Goal: Task Accomplishment & Management: Manage account settings

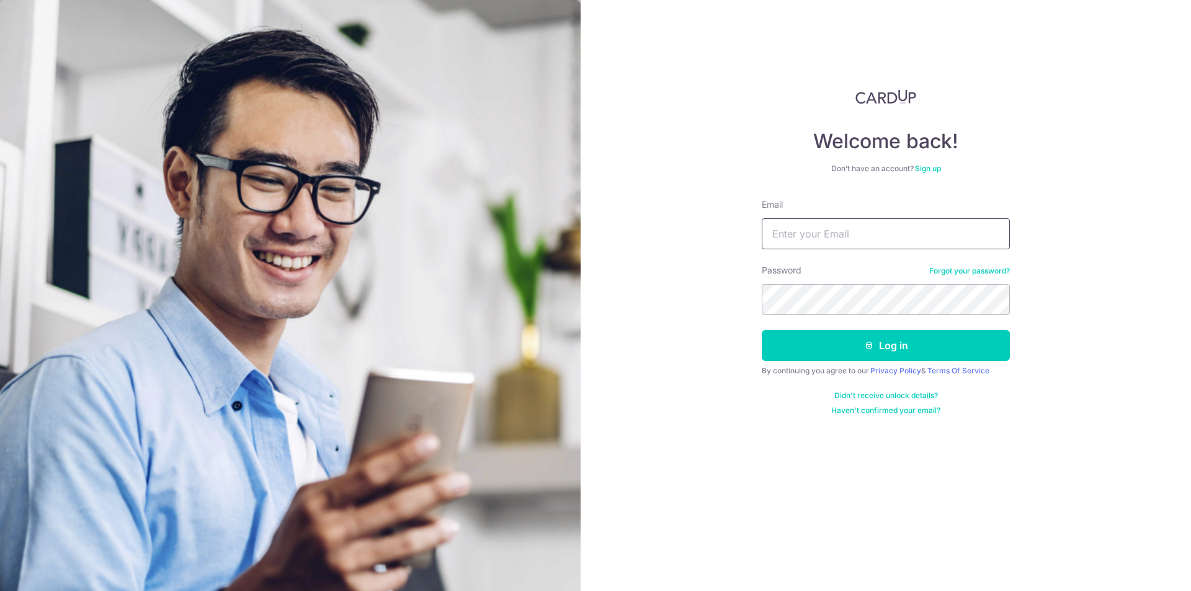
click at [799, 225] on input "Email" at bounding box center [886, 233] width 248 height 31
type input "lee.feiwen@gmail.com"
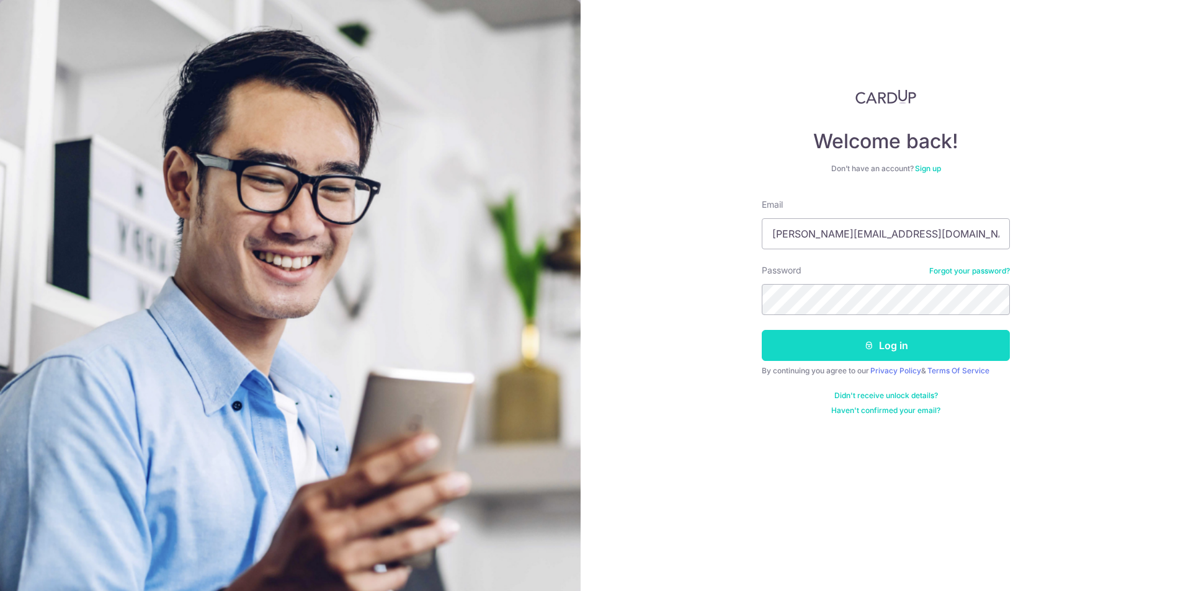
click at [917, 348] on button "Log in" at bounding box center [886, 345] width 248 height 31
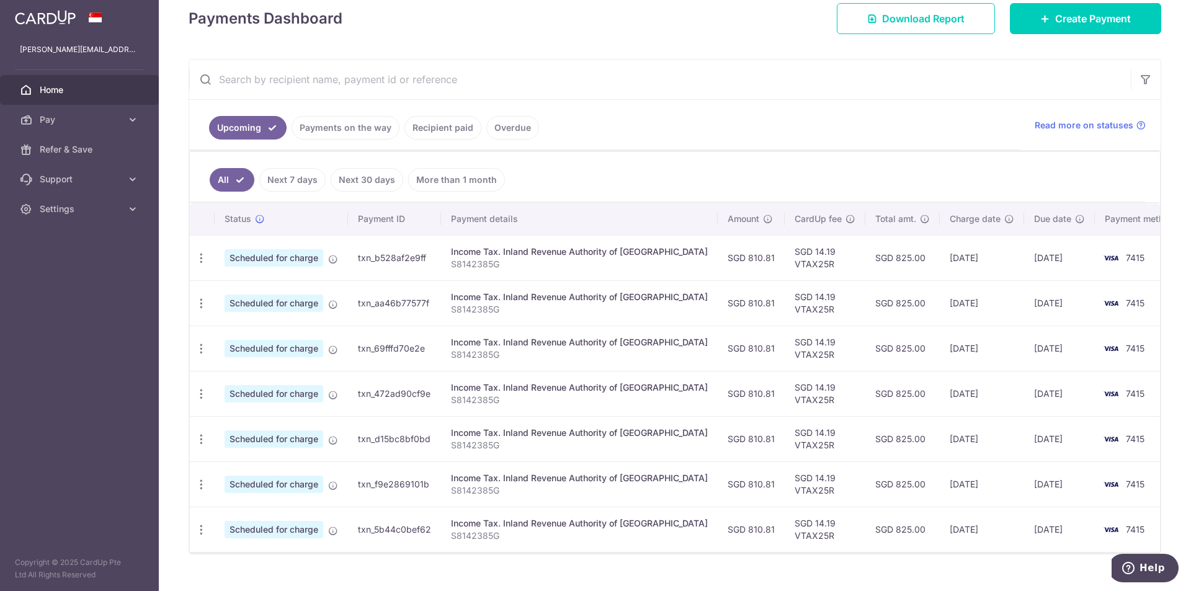
scroll to position [202, 0]
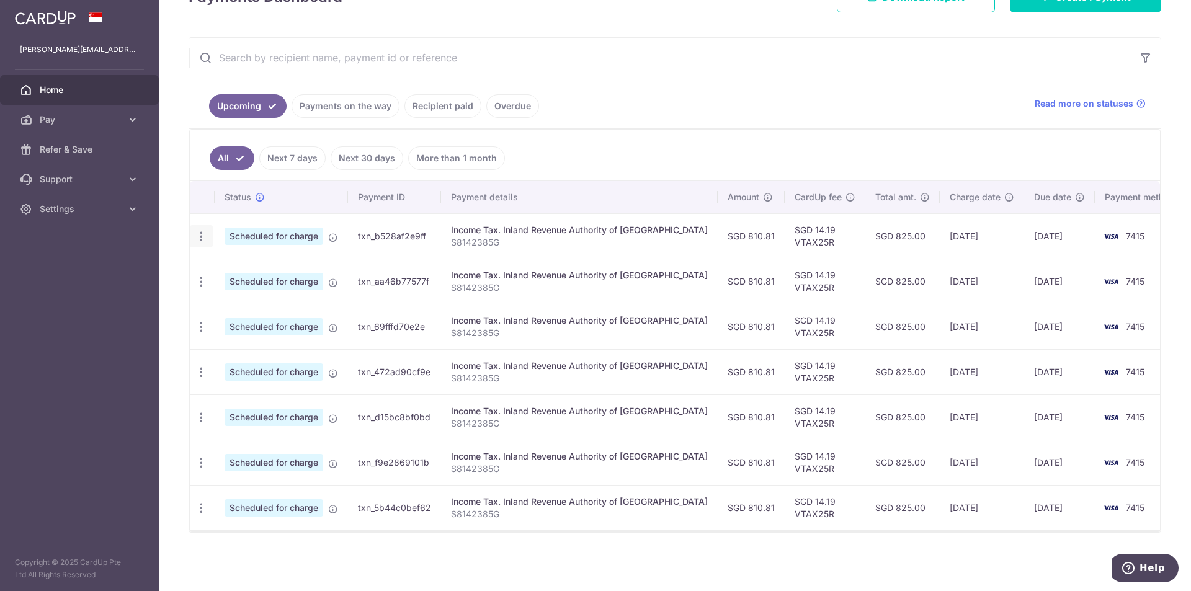
click at [200, 237] on icon "button" at bounding box center [201, 236] width 13 height 13
click at [236, 273] on span "Update payment" at bounding box center [267, 270] width 84 height 15
radio input "true"
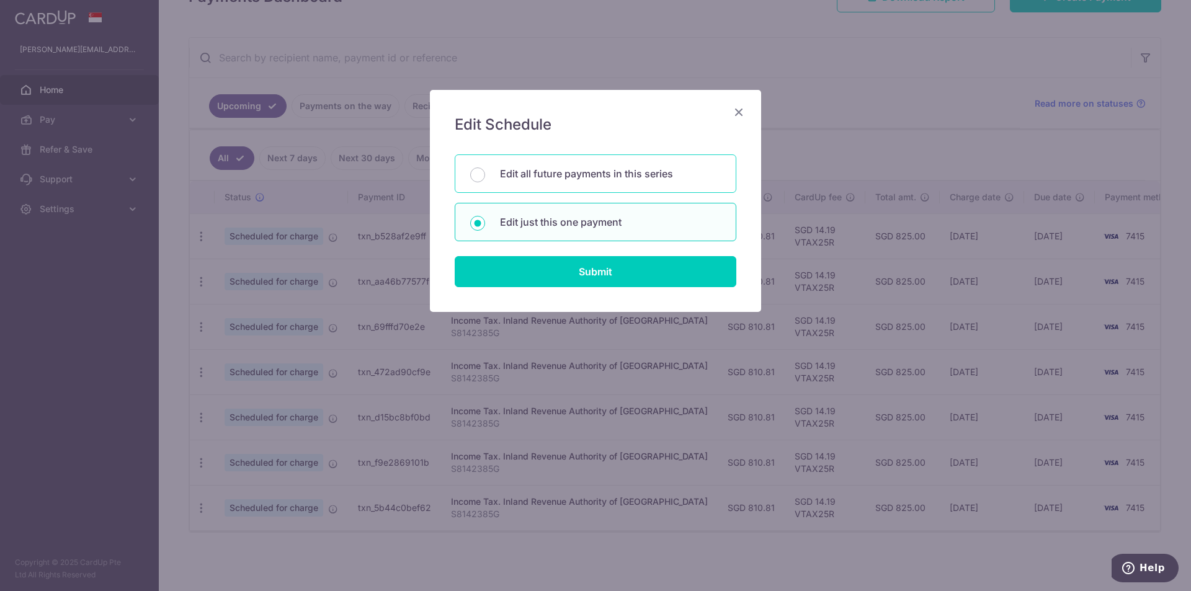
click at [529, 171] on p "Edit all future payments in this series" at bounding box center [610, 173] width 221 height 15
click at [485, 171] on input "Edit all future payments in this series" at bounding box center [477, 174] width 15 height 15
radio input "true"
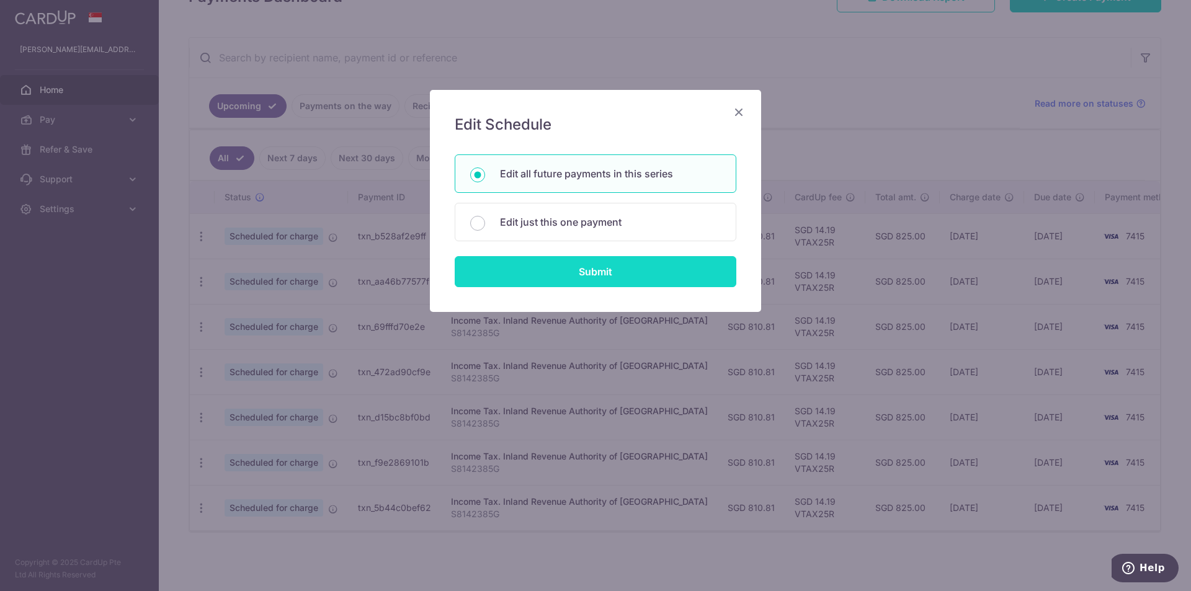
drag, startPoint x: 609, startPoint y: 267, endPoint x: 606, endPoint y: 276, distance: 9.2
click at [609, 270] on input "Submit" at bounding box center [596, 271] width 282 height 31
radio input "true"
type input "810.81"
type input "S8142385G"
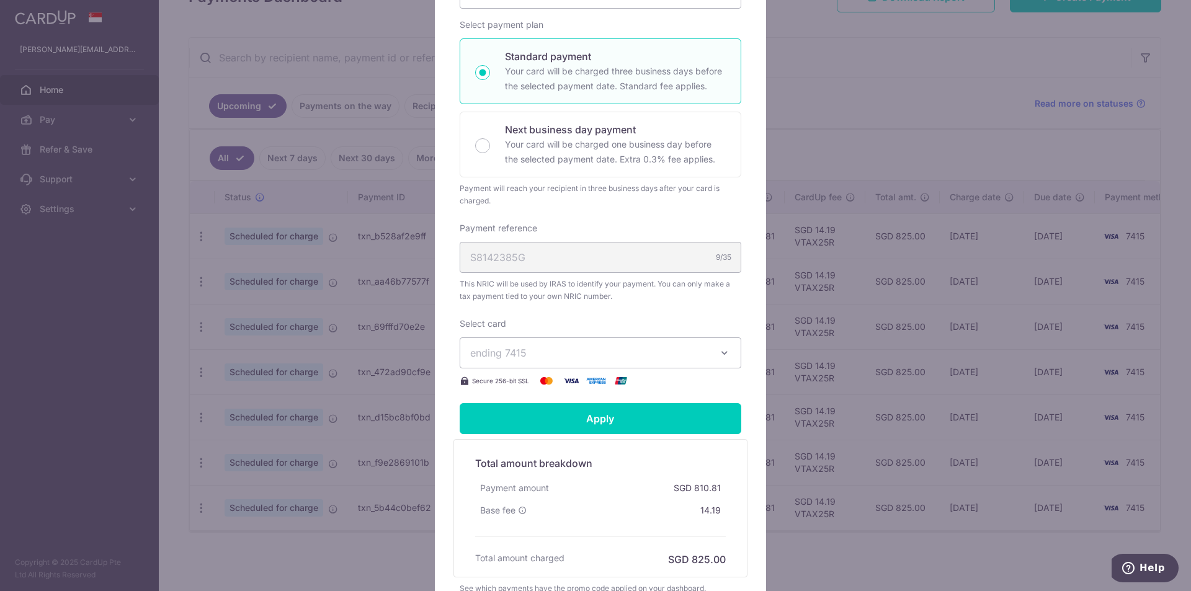
scroll to position [248, 0]
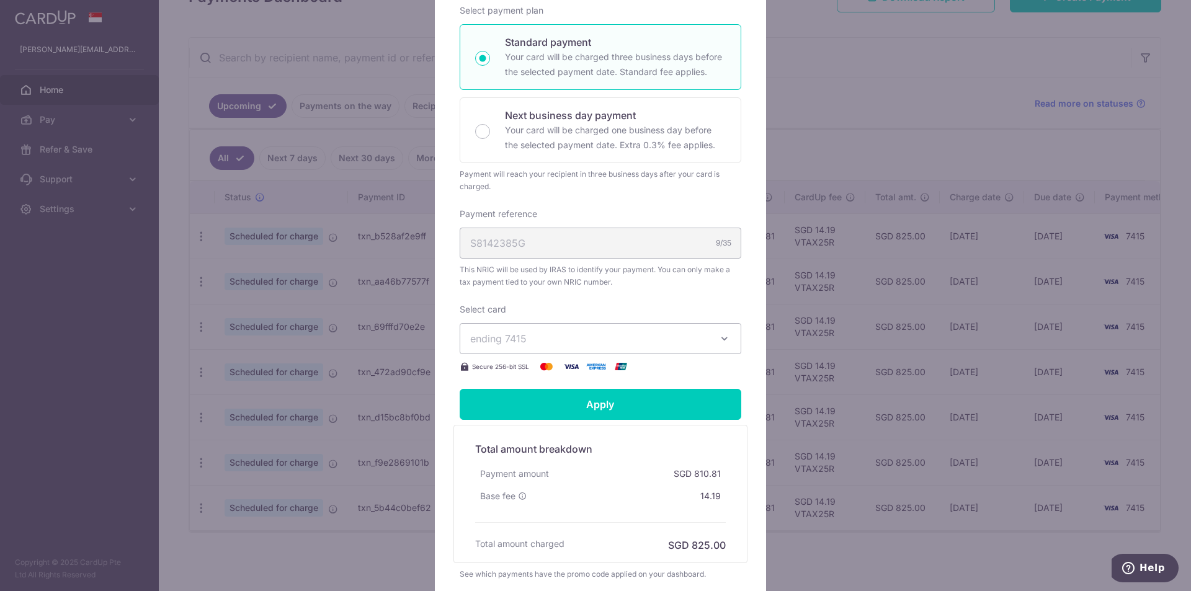
click at [720, 345] on button "ending 7415" at bounding box center [601, 338] width 282 height 31
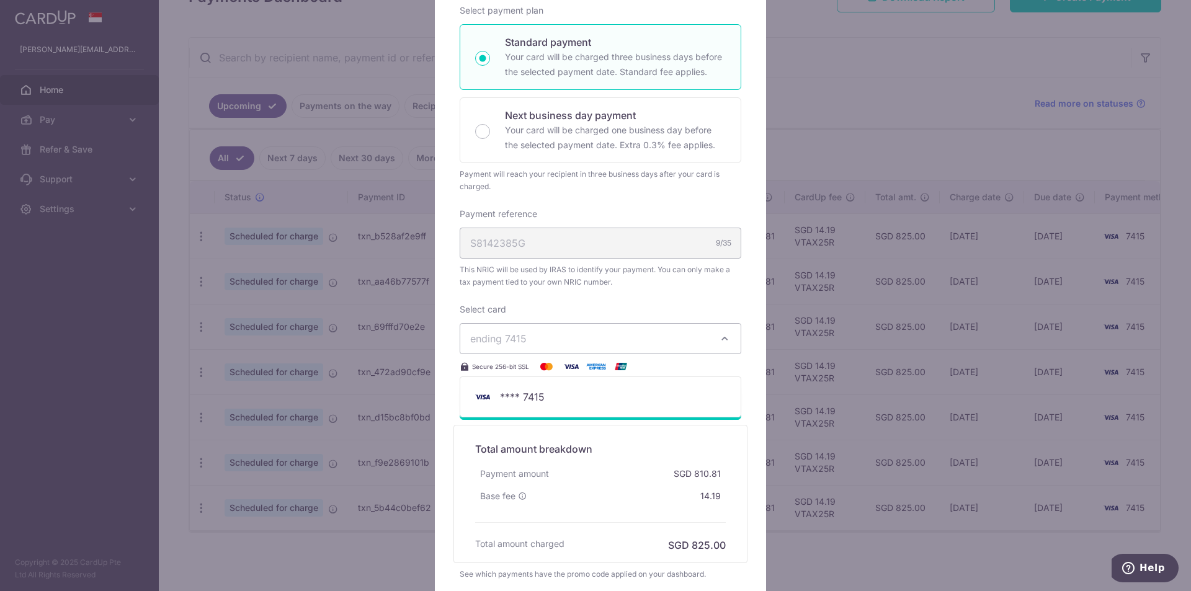
click at [720, 345] on button "ending 7415" at bounding box center [601, 338] width 282 height 31
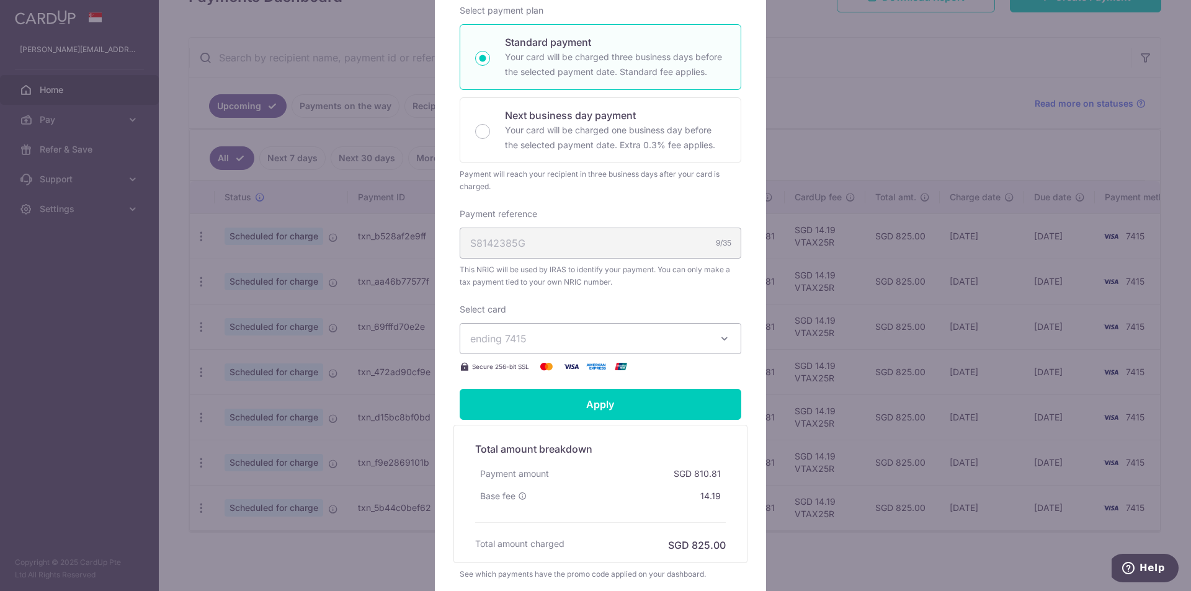
click at [855, 83] on div "Edit payment By clicking apply, you will make changes to all 7 payments to Inla…" at bounding box center [595, 295] width 1191 height 591
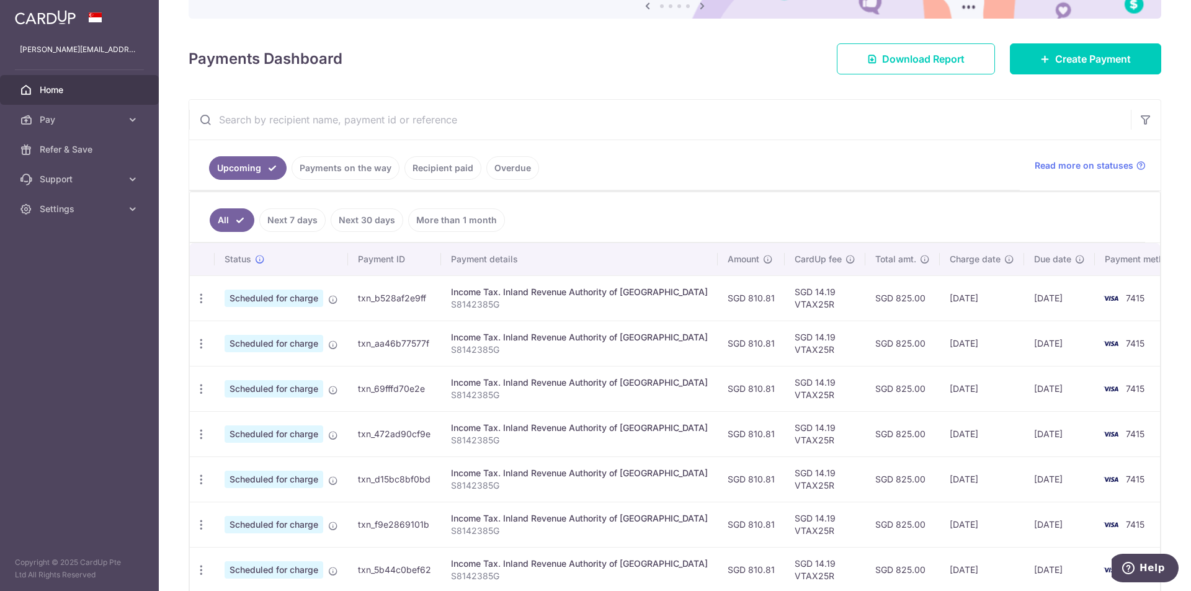
scroll to position [0, 0]
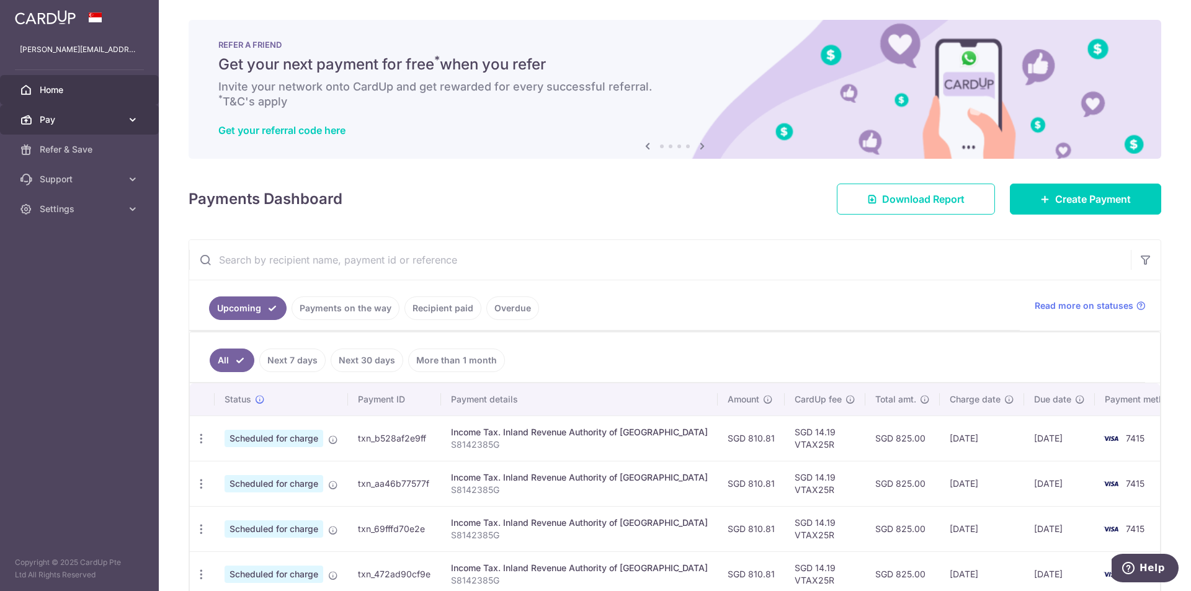
click at [118, 123] on span "Pay" at bounding box center [81, 120] width 82 height 12
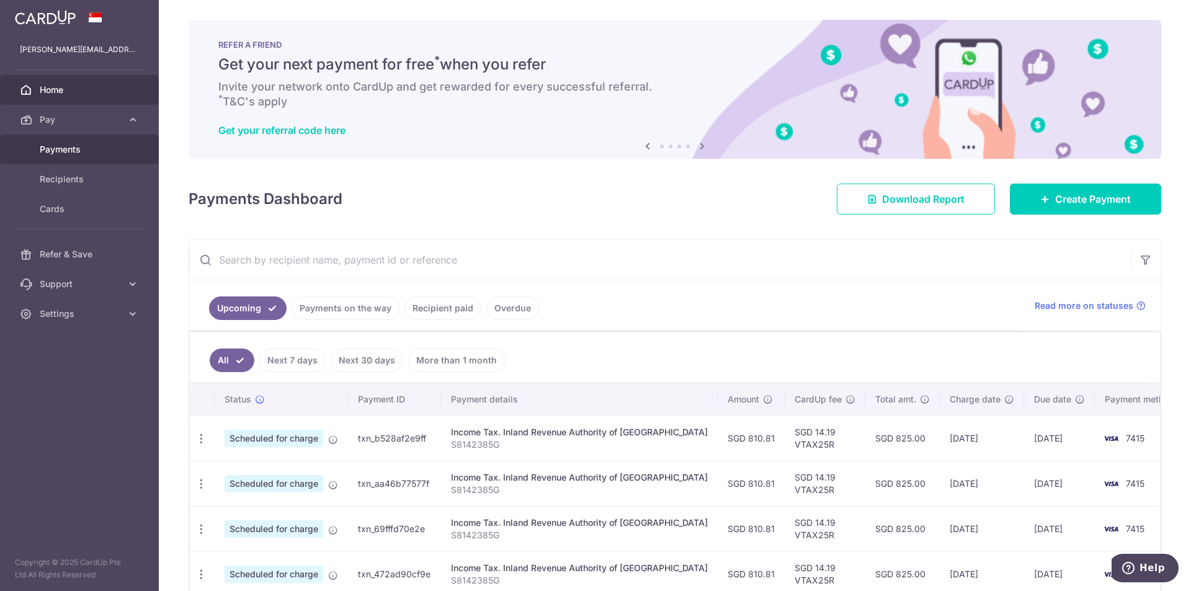
click at [114, 157] on link "Payments" at bounding box center [79, 150] width 159 height 30
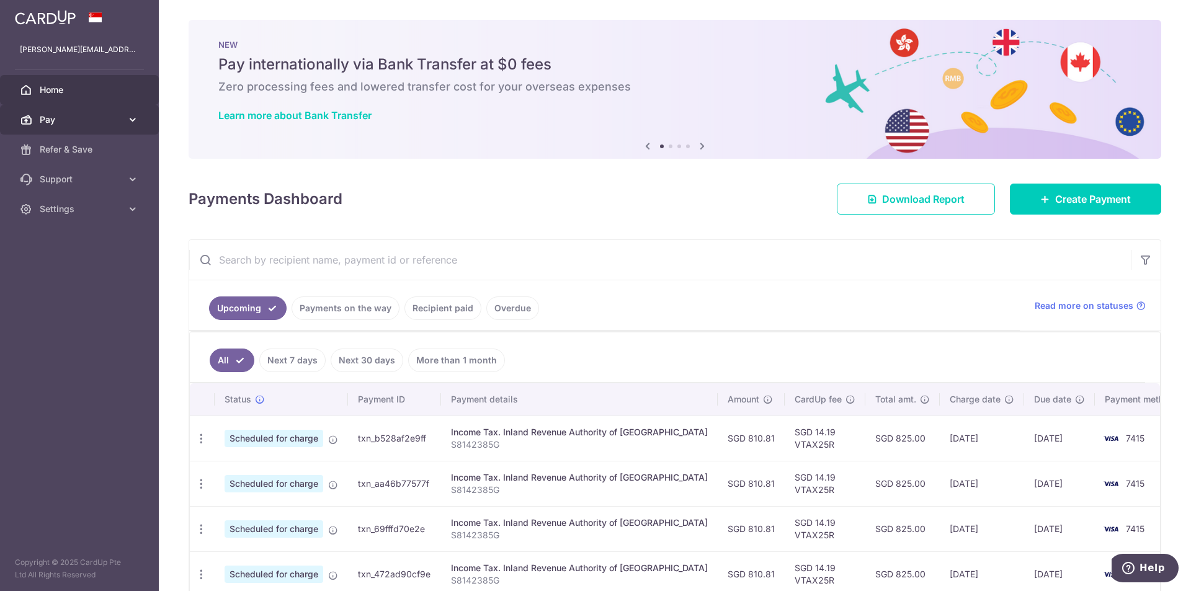
click at [129, 124] on icon at bounding box center [133, 120] width 12 height 12
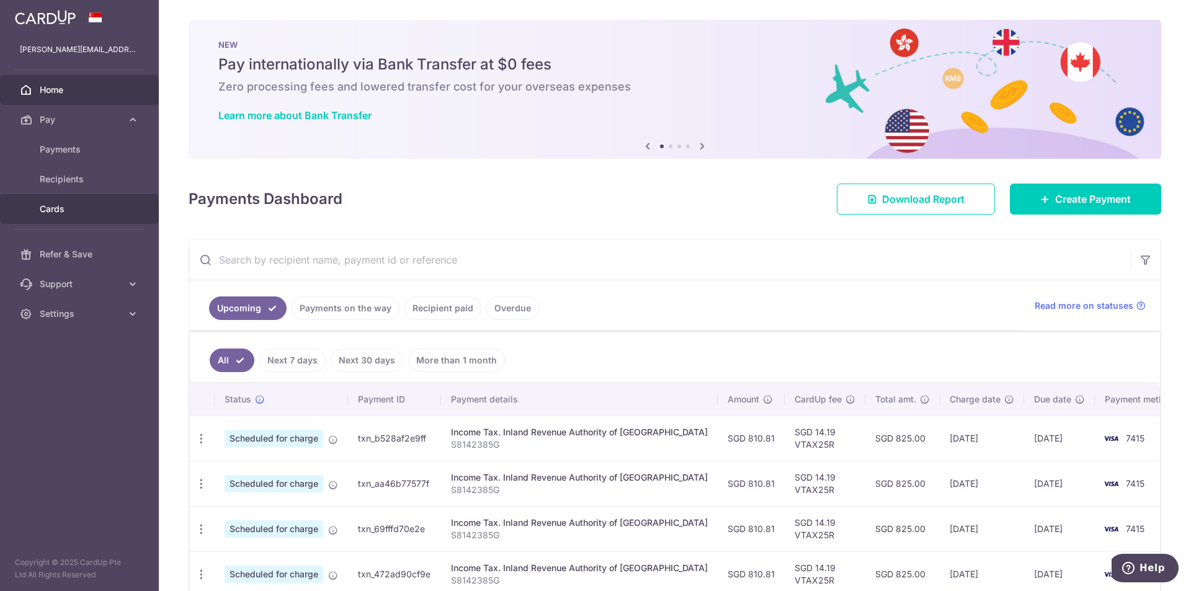
click at [119, 215] on link "Cards" at bounding box center [79, 209] width 159 height 30
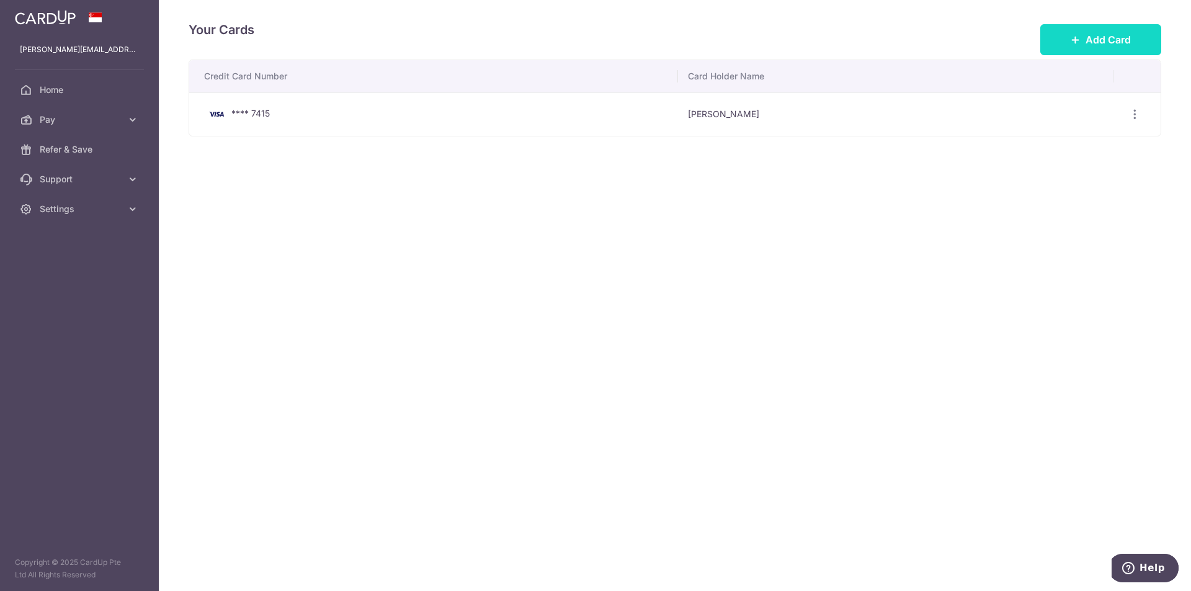
click at [1091, 30] on button "Add Card" at bounding box center [1100, 39] width 121 height 31
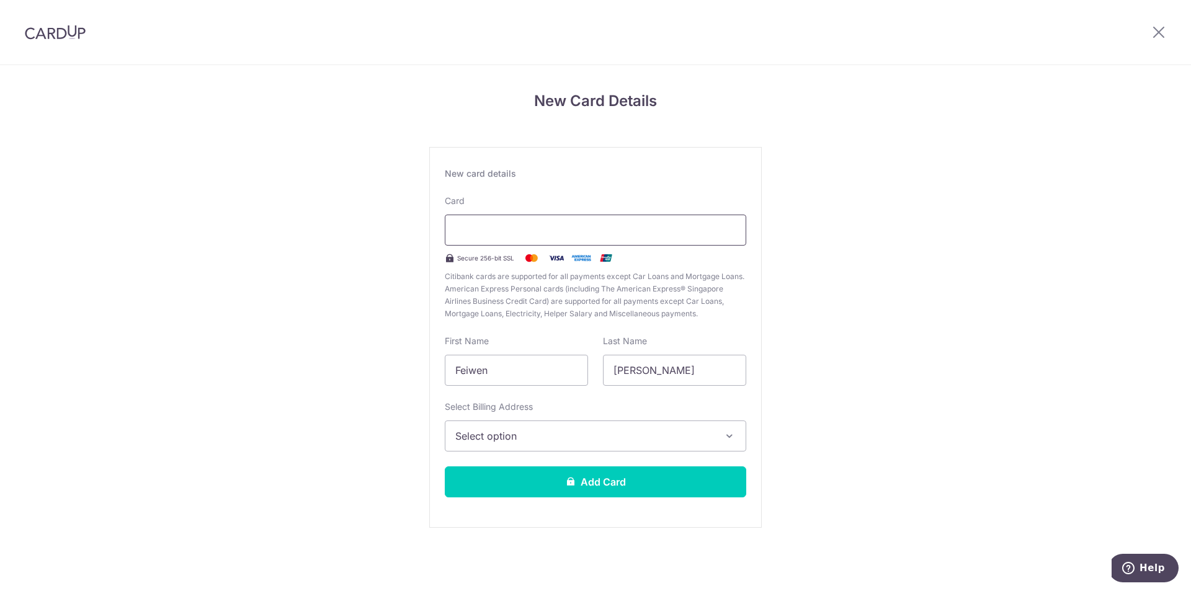
click at [689, 222] on div at bounding box center [595, 230] width 301 height 31
click at [585, 437] on span "Select option" at bounding box center [584, 436] width 258 height 15
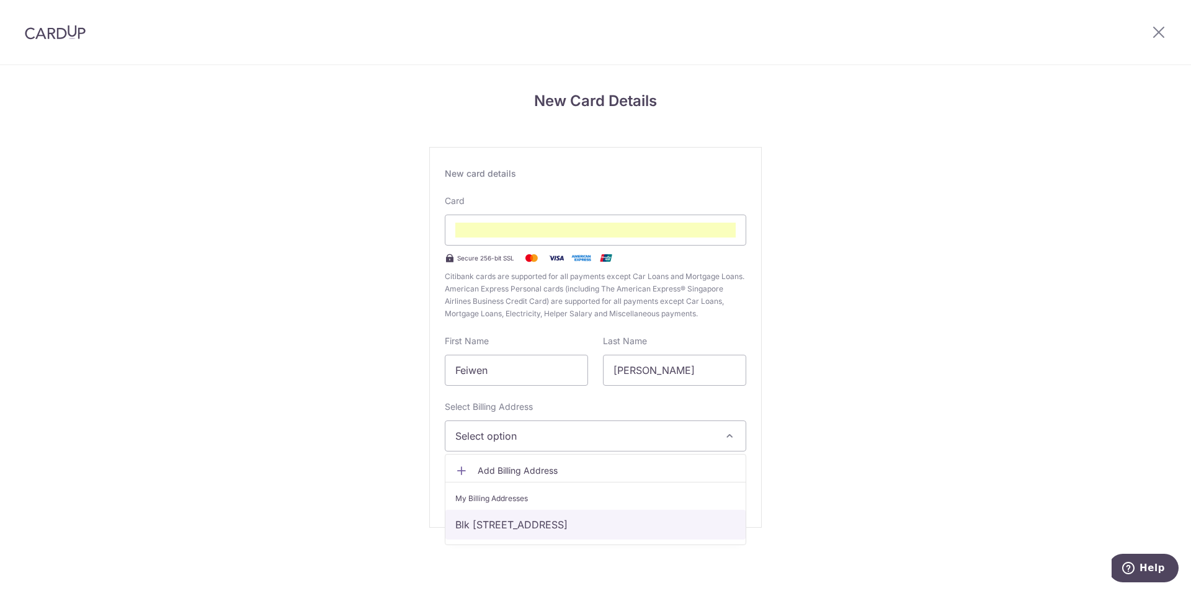
click at [594, 532] on link "Blk 534 #08-2509, Ang Mo Kio Ave 10, Singapore, Singapore-560534" at bounding box center [595, 525] width 300 height 30
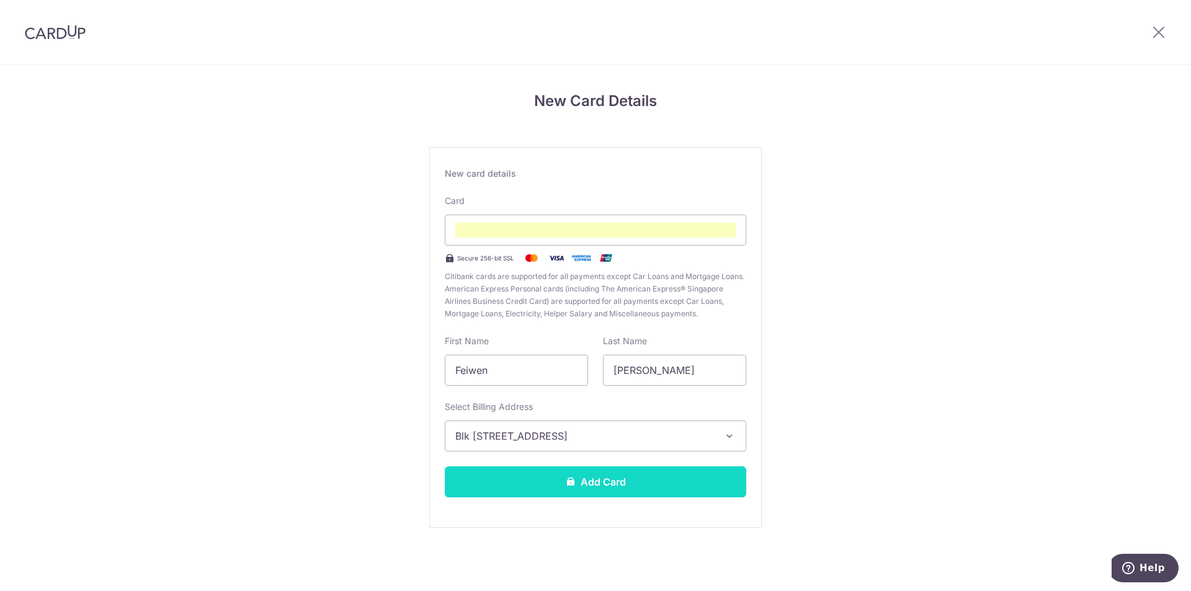
click at [604, 484] on button "Add Card" at bounding box center [595, 481] width 301 height 31
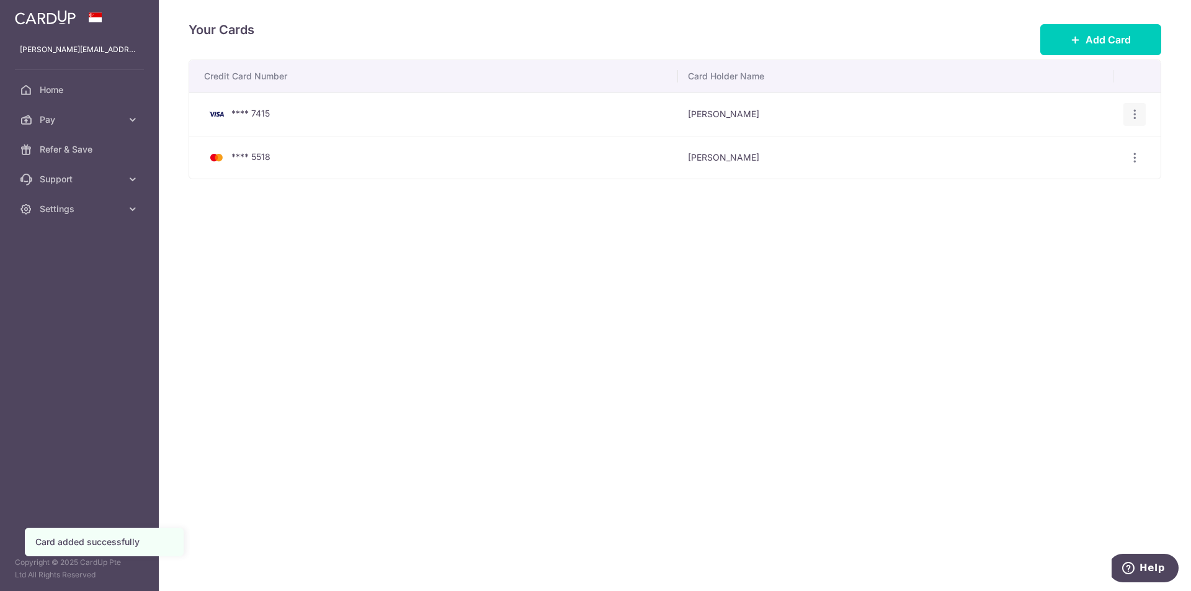
click at [1132, 115] on icon "button" at bounding box center [1134, 114] width 13 height 13
click at [762, 324] on div "Your Cards Add Card Credit Card Number Card Holder Name **** 7415 Feiwen Lee Vi…" at bounding box center [675, 295] width 1032 height 591
click at [116, 123] on span "Pay" at bounding box center [81, 120] width 82 height 12
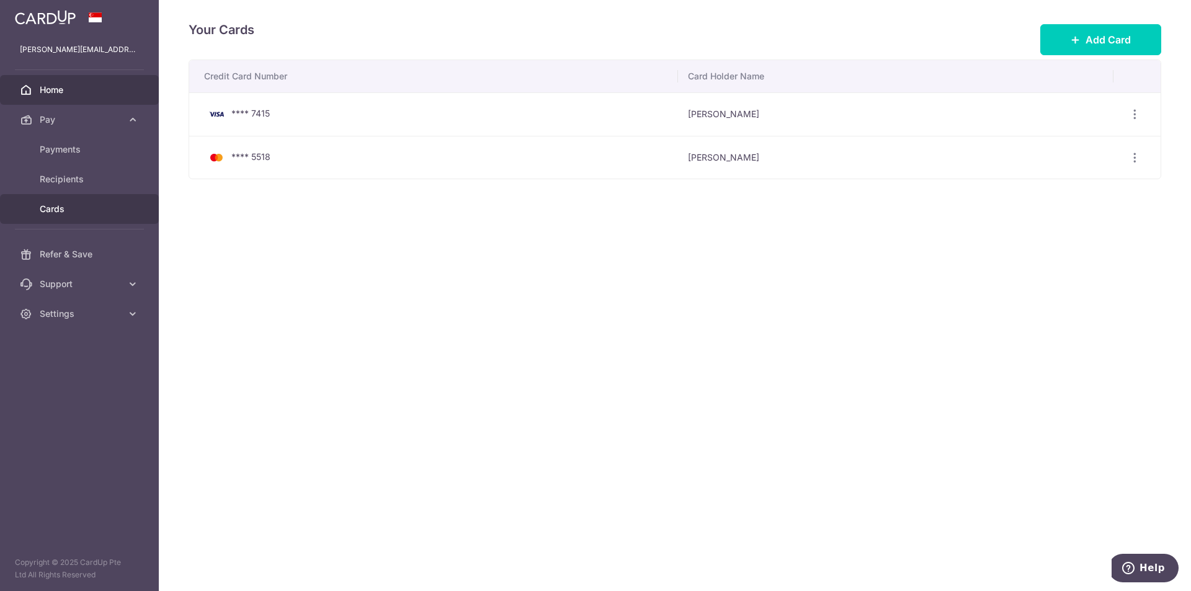
click at [107, 94] on span "Home" at bounding box center [81, 90] width 82 height 12
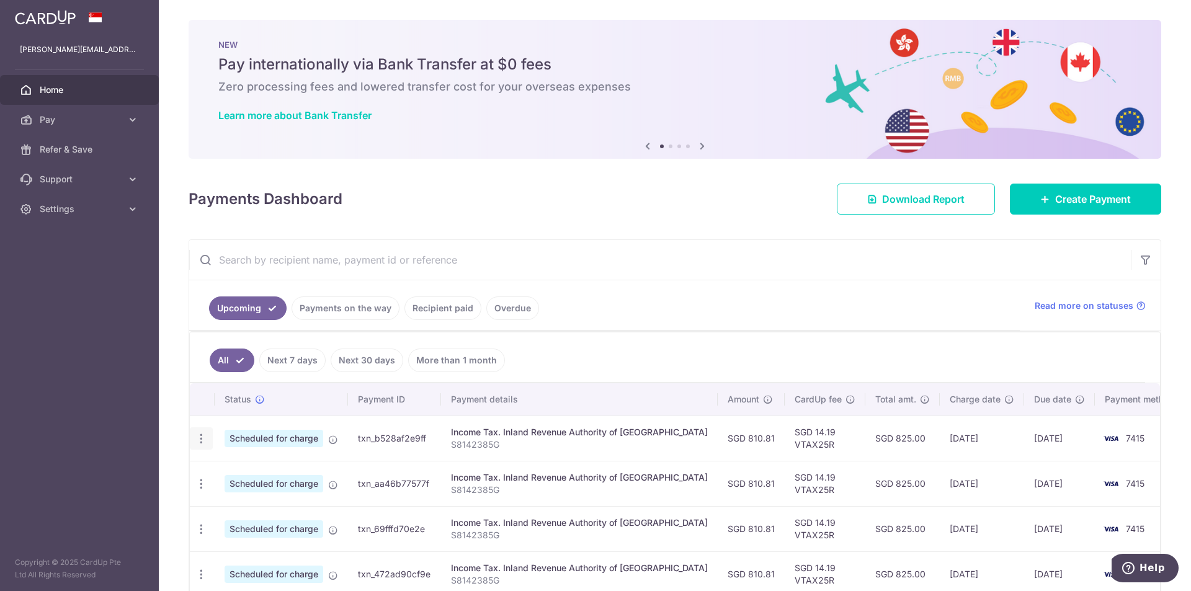
click at [202, 437] on icon "button" at bounding box center [201, 438] width 13 height 13
click at [244, 473] on span "Update payment" at bounding box center [267, 472] width 84 height 15
radio input "true"
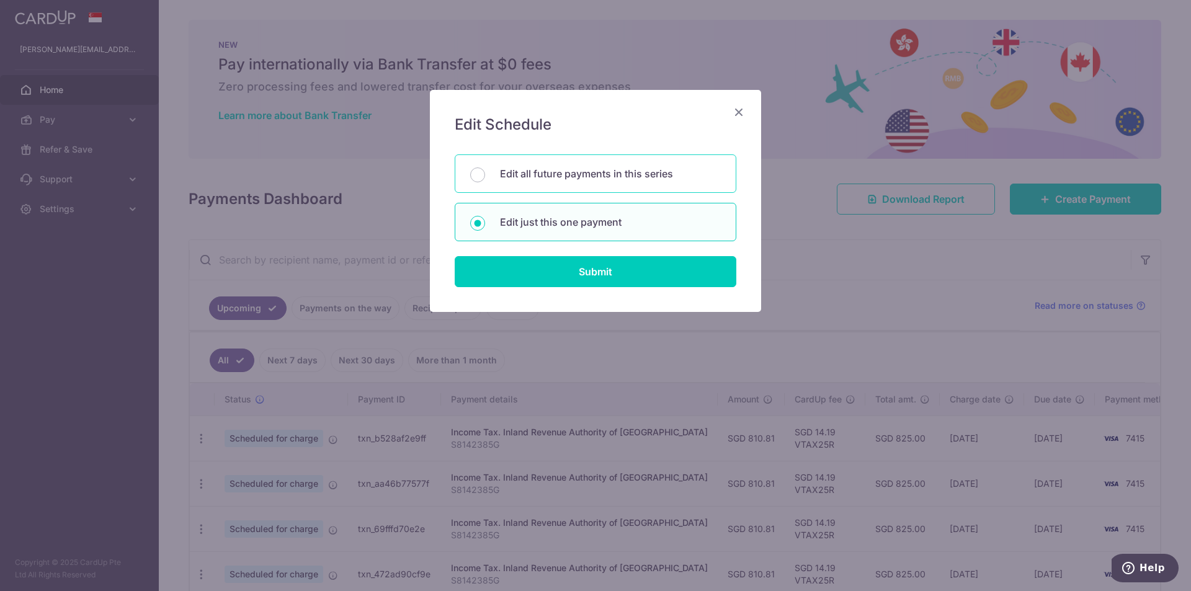
click at [599, 176] on p "Edit all future payments in this series" at bounding box center [610, 173] width 221 height 15
click at [485, 176] on input "Edit all future payments in this series" at bounding box center [477, 174] width 15 height 15
radio input "true"
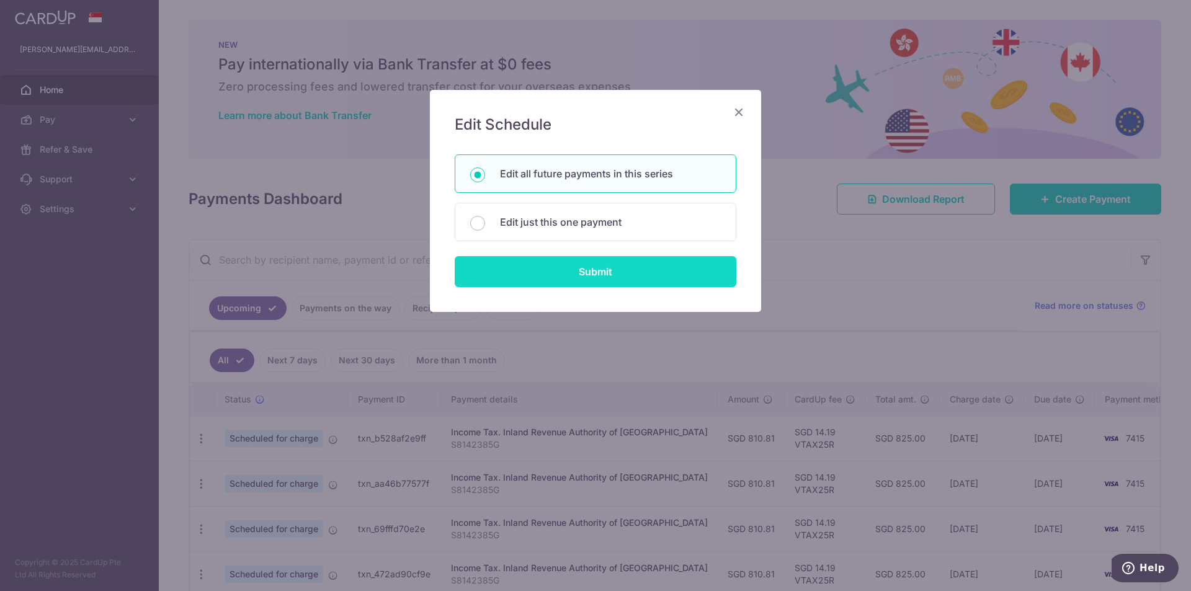
click at [603, 275] on input "Submit" at bounding box center [596, 271] width 282 height 31
radio input "true"
type input "810.81"
type input "S8142385G"
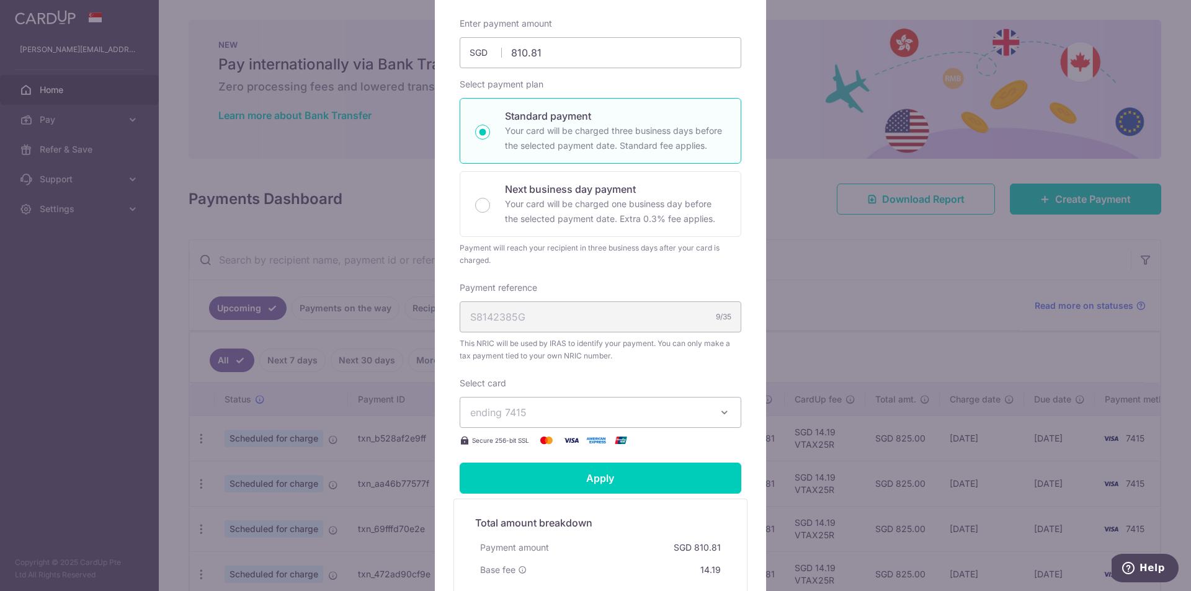
scroll to position [186, 0]
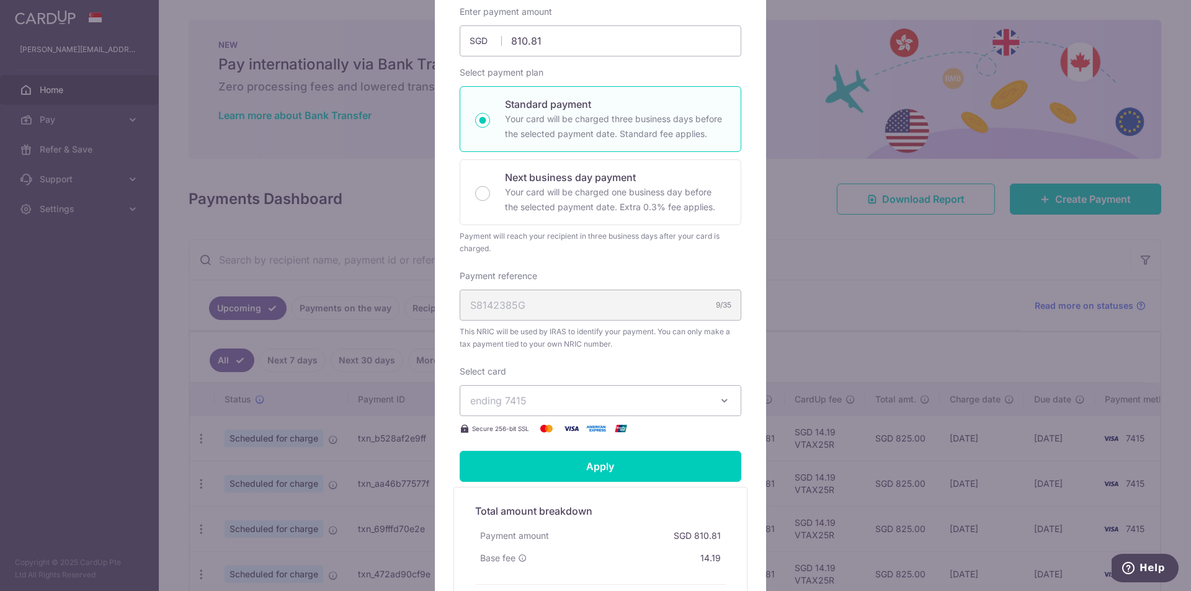
click at [659, 404] on span "ending 7415" at bounding box center [589, 400] width 238 height 15
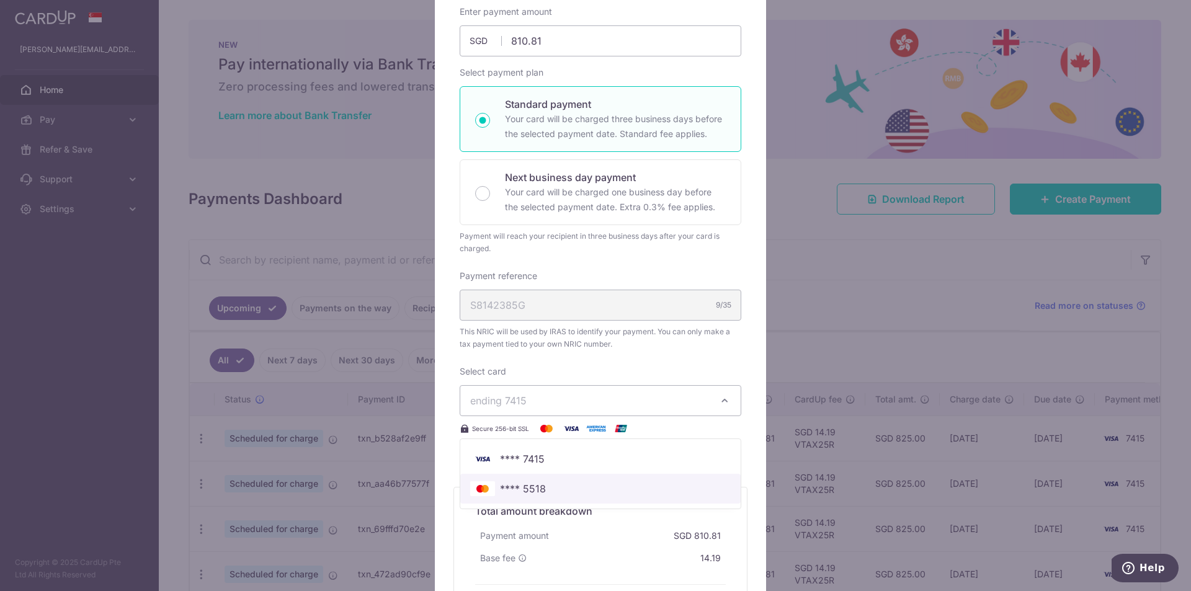
click at [652, 493] on span "**** 5518" at bounding box center [600, 488] width 261 height 15
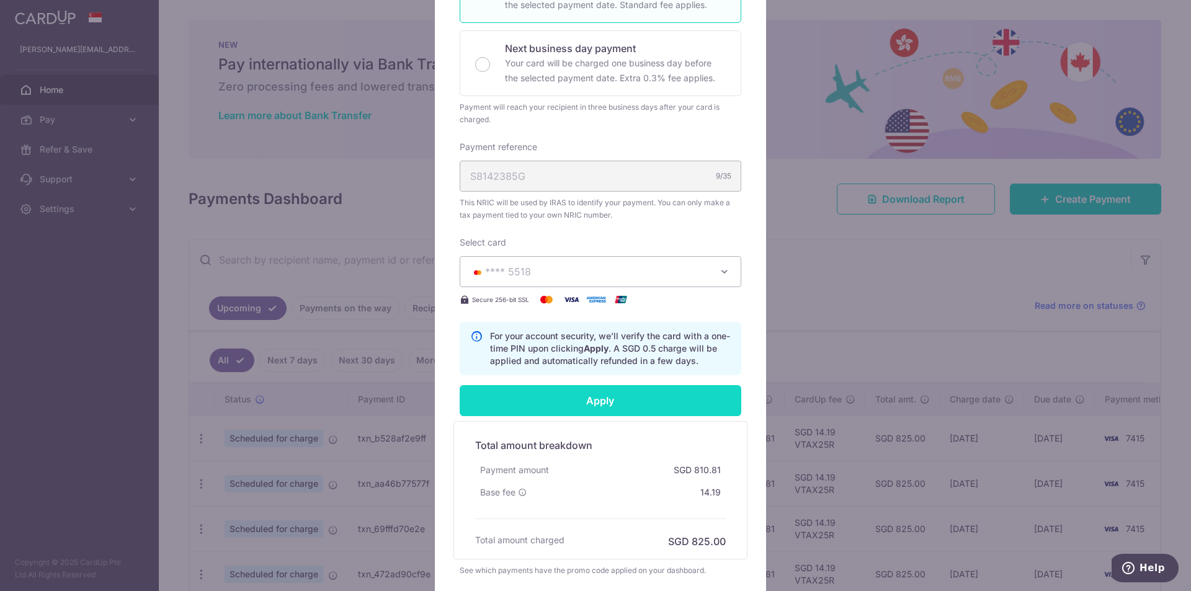
scroll to position [372, 0]
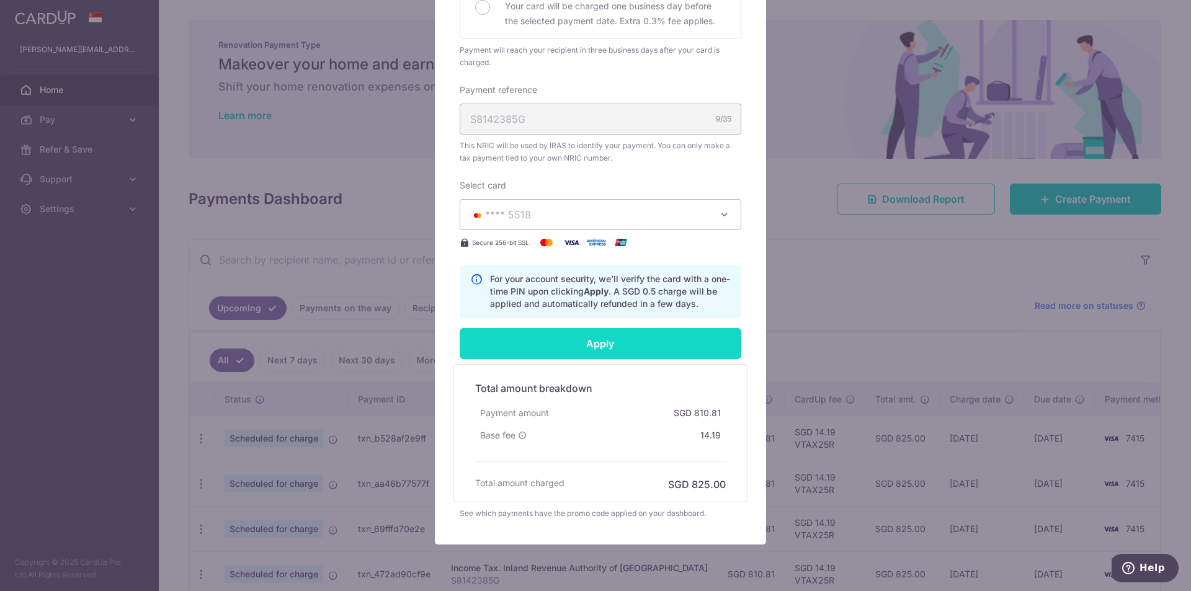
click at [593, 344] on input "Apply" at bounding box center [601, 343] width 282 height 31
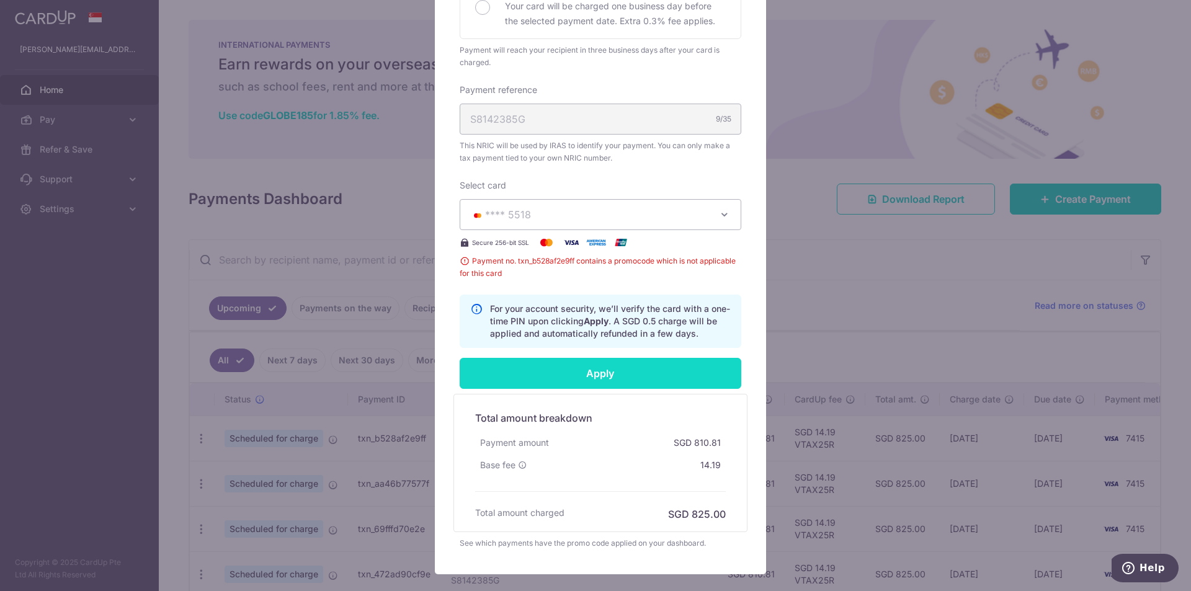
click at [585, 375] on input "Apply" at bounding box center [601, 373] width 282 height 31
click at [601, 287] on div "Enter payment amount 810.81 810.81 SGD To change the payment amount, please can…" at bounding box center [601, 83] width 282 height 529
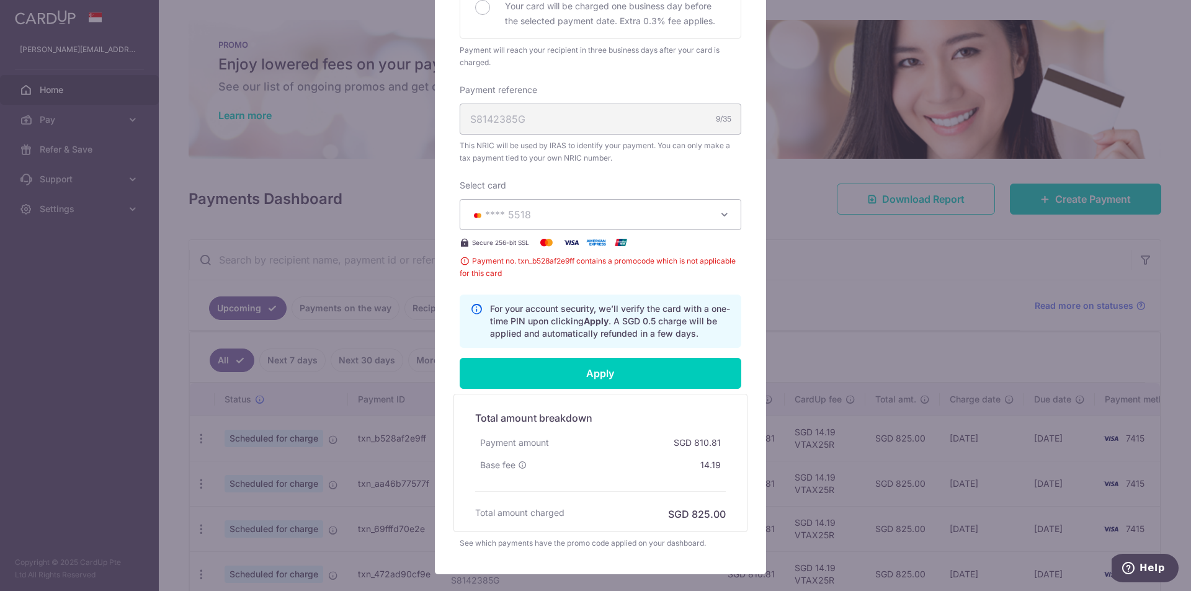
click at [740, 206] on div "Edit payment By clicking apply, you will make changes to all 7 payments to Inla…" at bounding box center [600, 146] width 331 height 857
click at [743, 189] on div "Edit payment By clicking apply, you will make changes to all 7 payments to Inla…" at bounding box center [600, 146] width 331 height 857
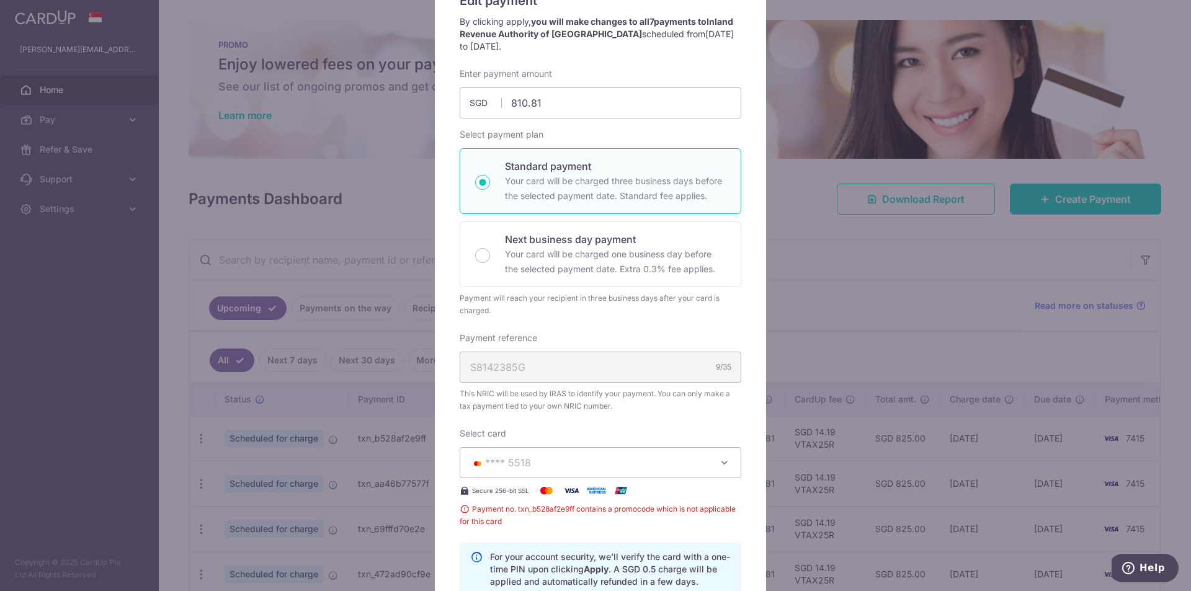
scroll to position [62, 0]
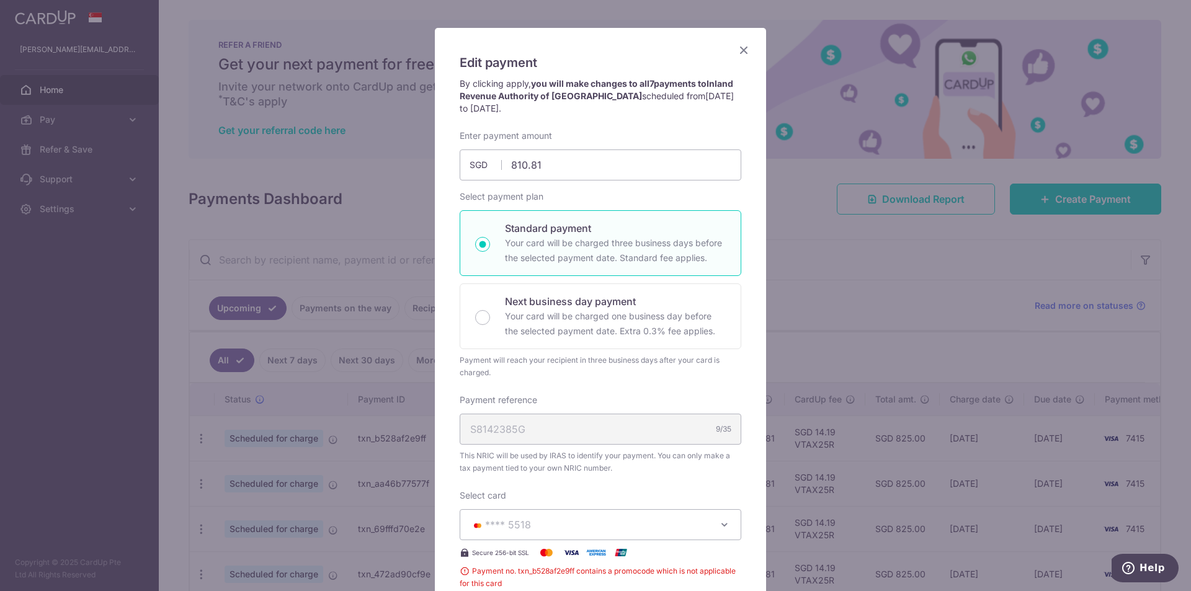
click at [737, 52] on icon "Close" at bounding box center [743, 50] width 15 height 16
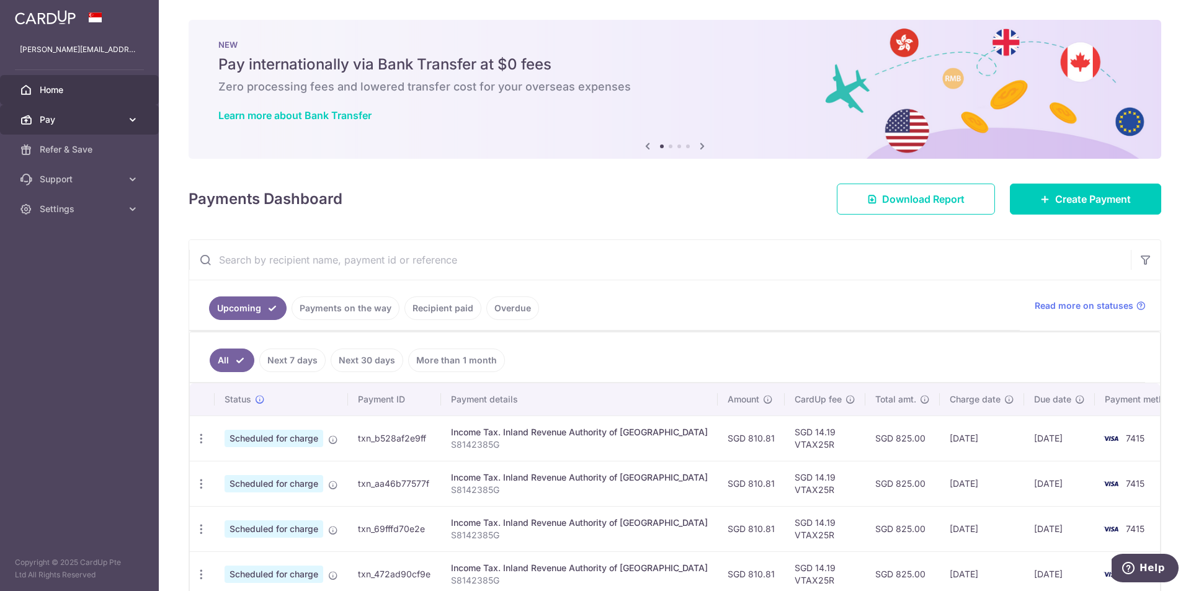
click at [104, 130] on link "Pay" at bounding box center [79, 120] width 159 height 30
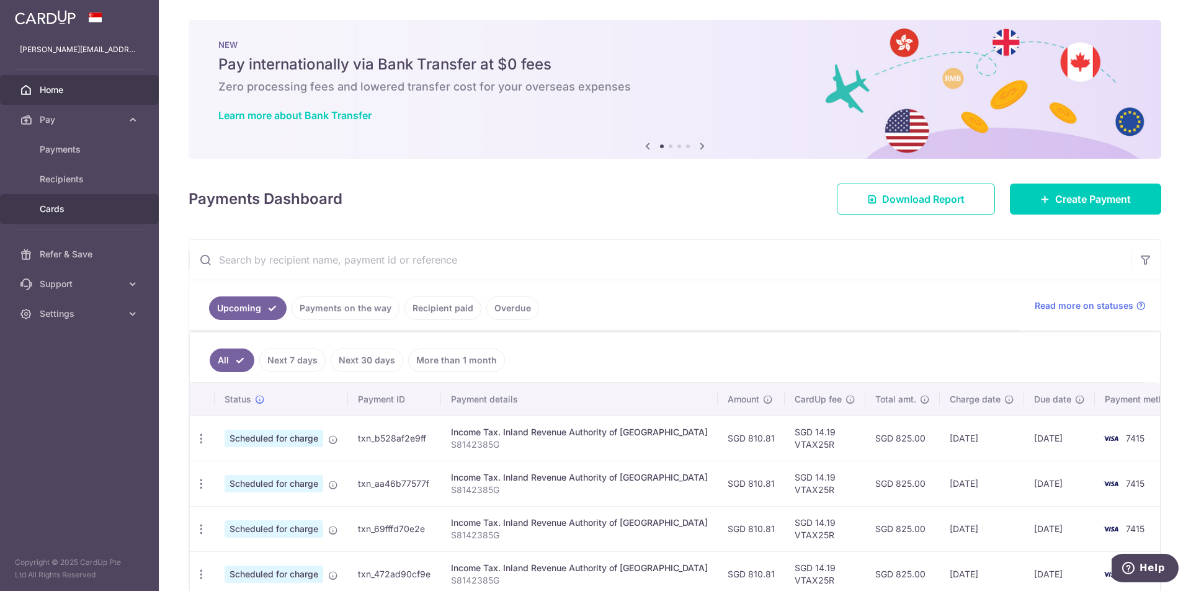
click at [113, 213] on span "Cards" at bounding box center [81, 209] width 82 height 12
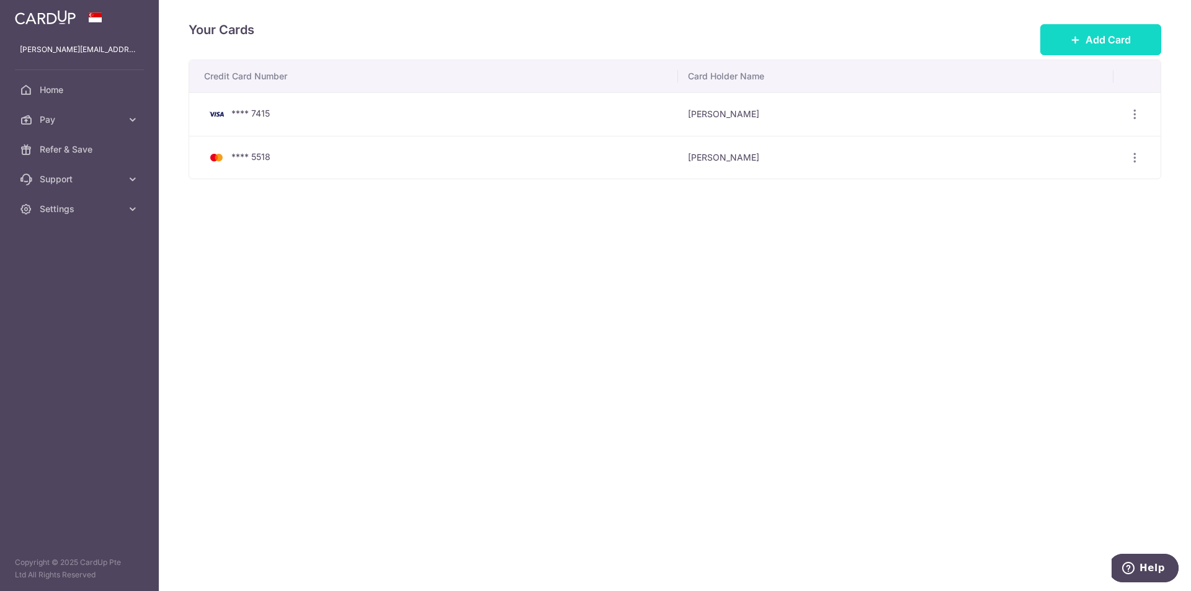
click at [1079, 35] on icon at bounding box center [1076, 40] width 10 height 10
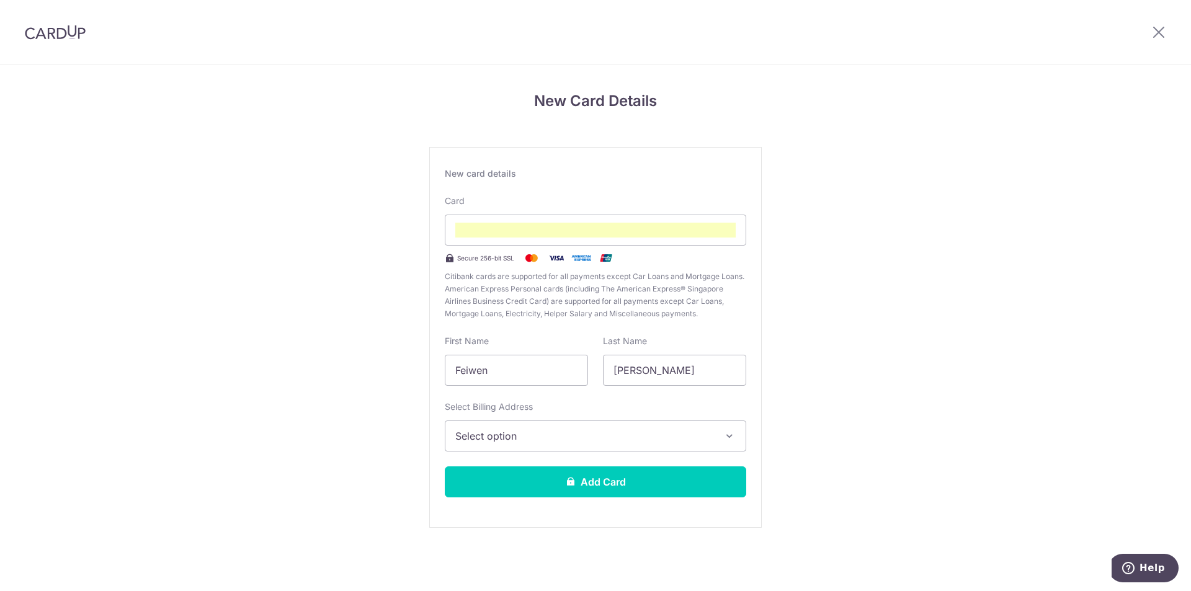
click at [558, 440] on span "Select option" at bounding box center [584, 436] width 258 height 15
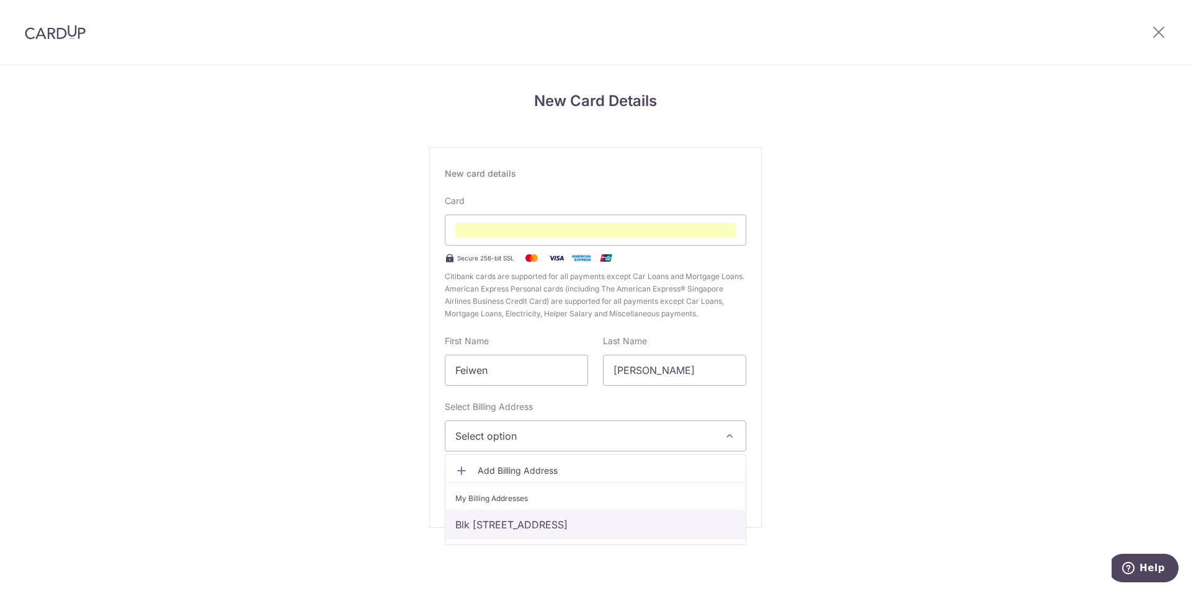
click at [579, 524] on link "Blk [STREET_ADDRESS]" at bounding box center [595, 525] width 300 height 30
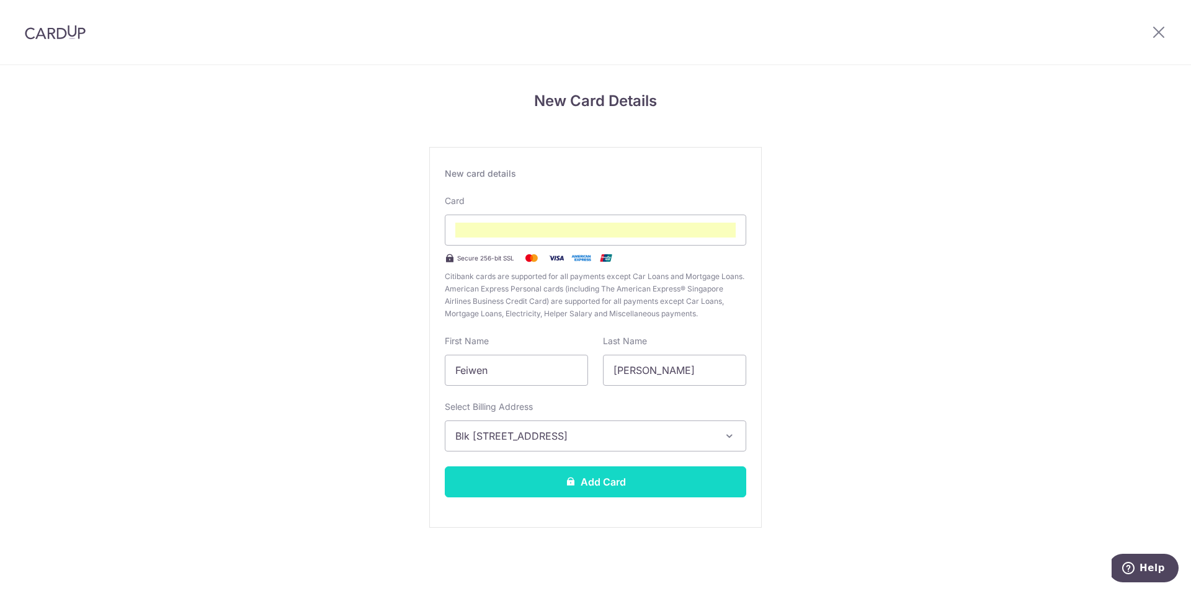
click at [582, 478] on button "Add Card" at bounding box center [595, 481] width 301 height 31
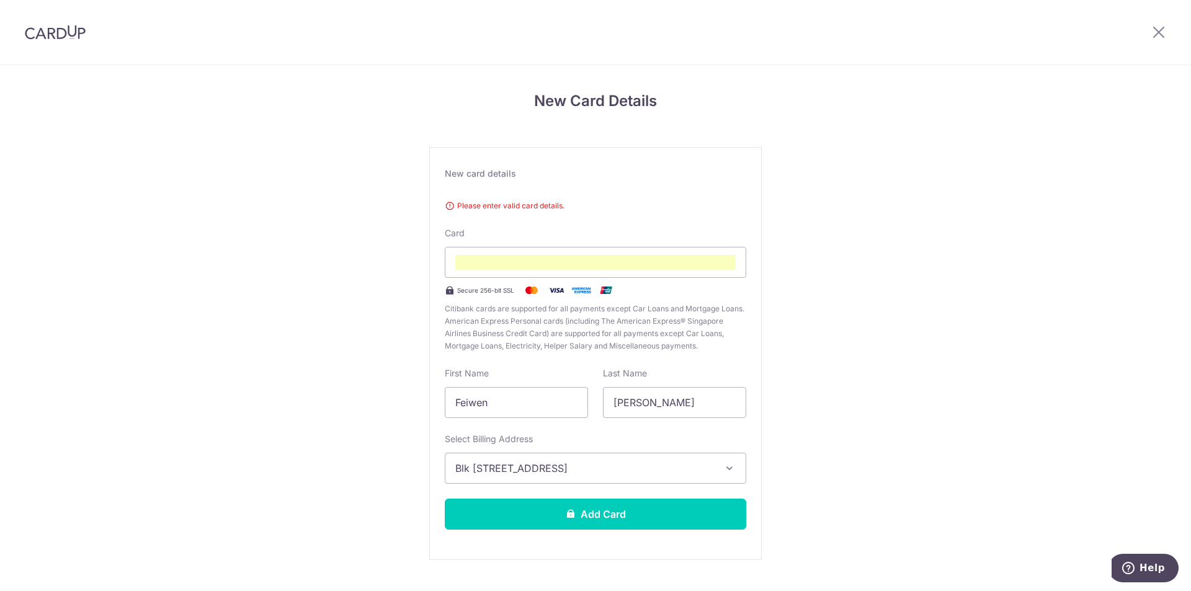
click at [477, 229] on div "Please enter valid card details. Card Secure 256-bit SSL Citibank cards are sup…" at bounding box center [595, 274] width 301 height 158
click at [483, 206] on span "Please enter valid card details." at bounding box center [595, 206] width 301 height 12
click at [494, 171] on div "New card details" at bounding box center [595, 173] width 301 height 12
click at [515, 171] on div "New card details" at bounding box center [595, 173] width 301 height 12
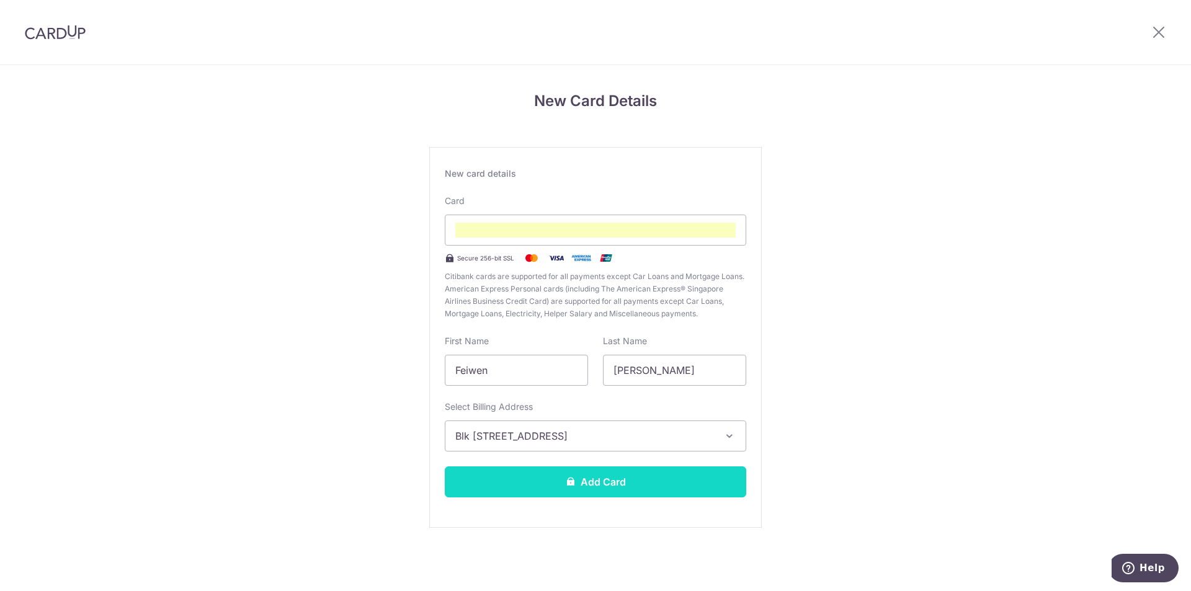
click at [607, 477] on button "Add Card" at bounding box center [595, 481] width 301 height 31
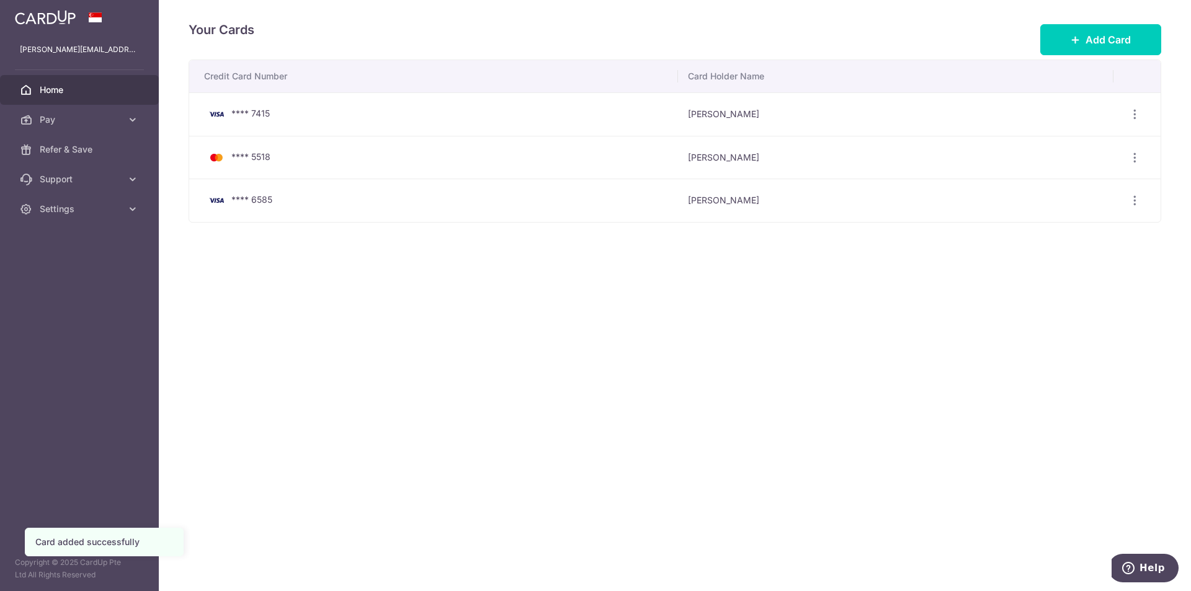
click at [57, 94] on span "Home" at bounding box center [81, 90] width 82 height 12
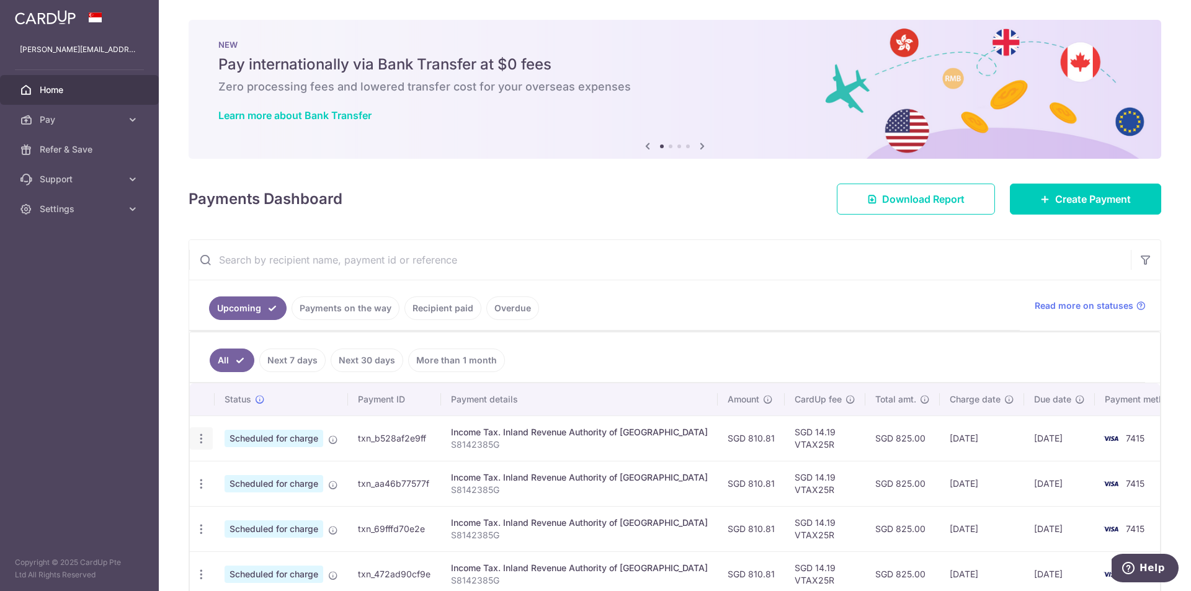
click at [205, 443] on icon "button" at bounding box center [201, 438] width 13 height 13
click at [244, 473] on span "Update payment" at bounding box center [267, 472] width 84 height 15
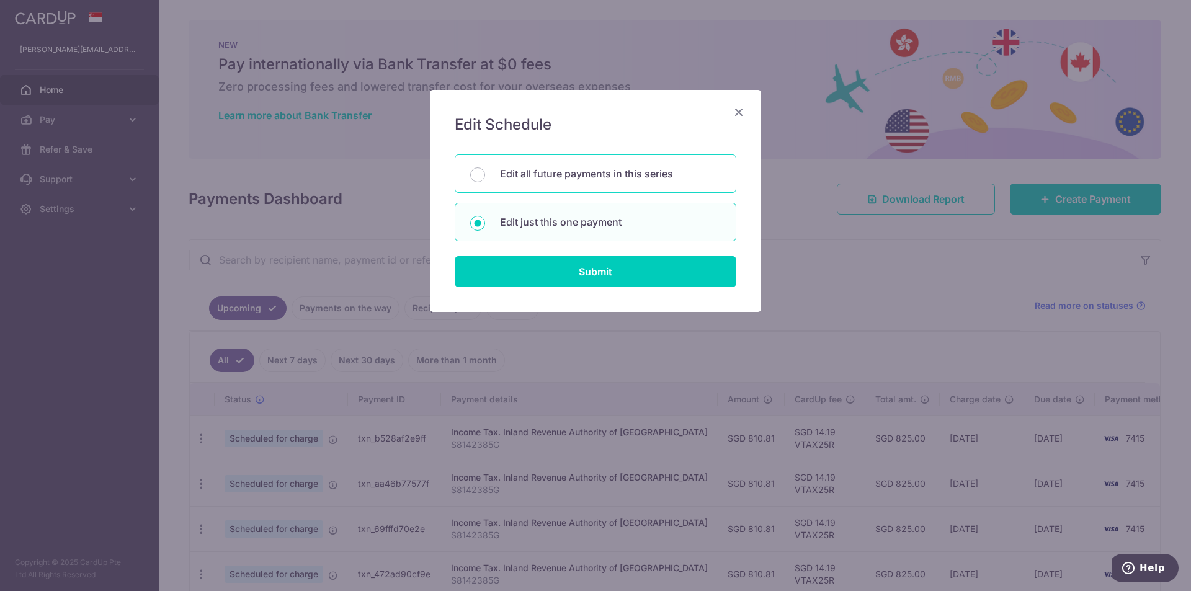
click at [605, 177] on p "Edit all future payments in this series" at bounding box center [610, 173] width 221 height 15
click at [485, 177] on input "Edit all future payments in this series" at bounding box center [477, 174] width 15 height 15
radio input "true"
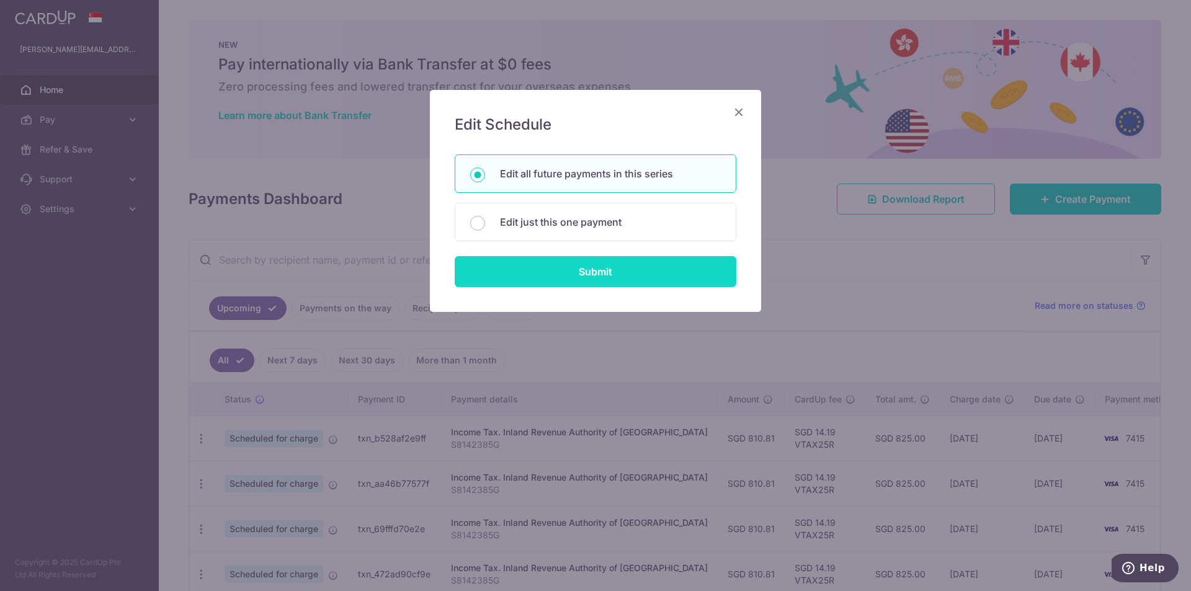
click at [575, 271] on input "Submit" at bounding box center [596, 271] width 282 height 31
radio input "true"
type input "810.81"
type input "S8142385G"
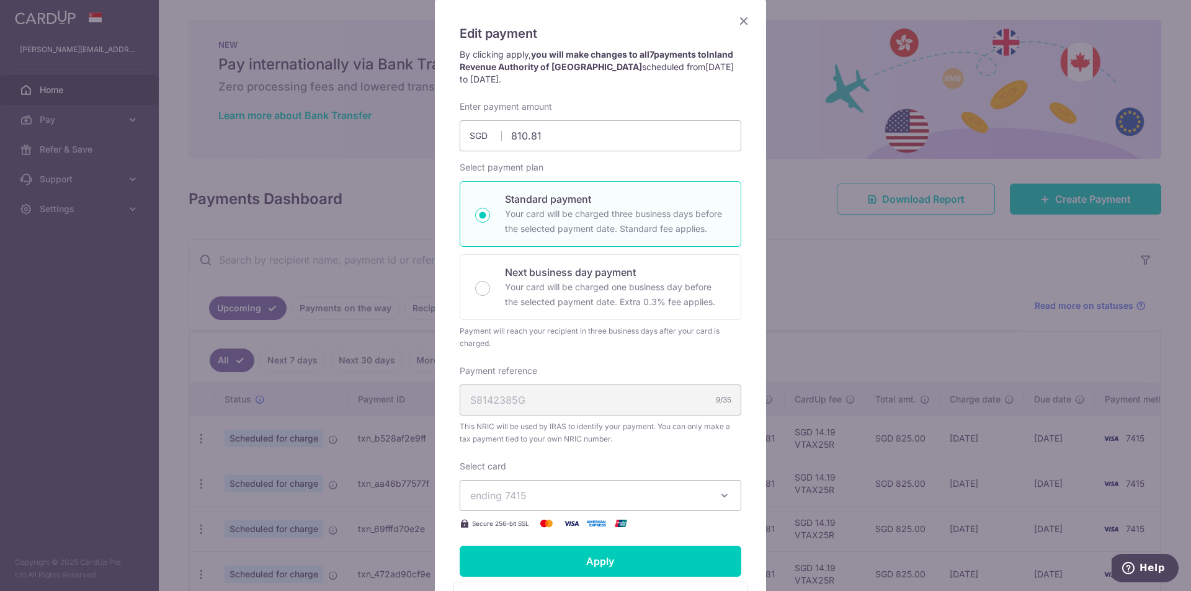
scroll to position [248, 0]
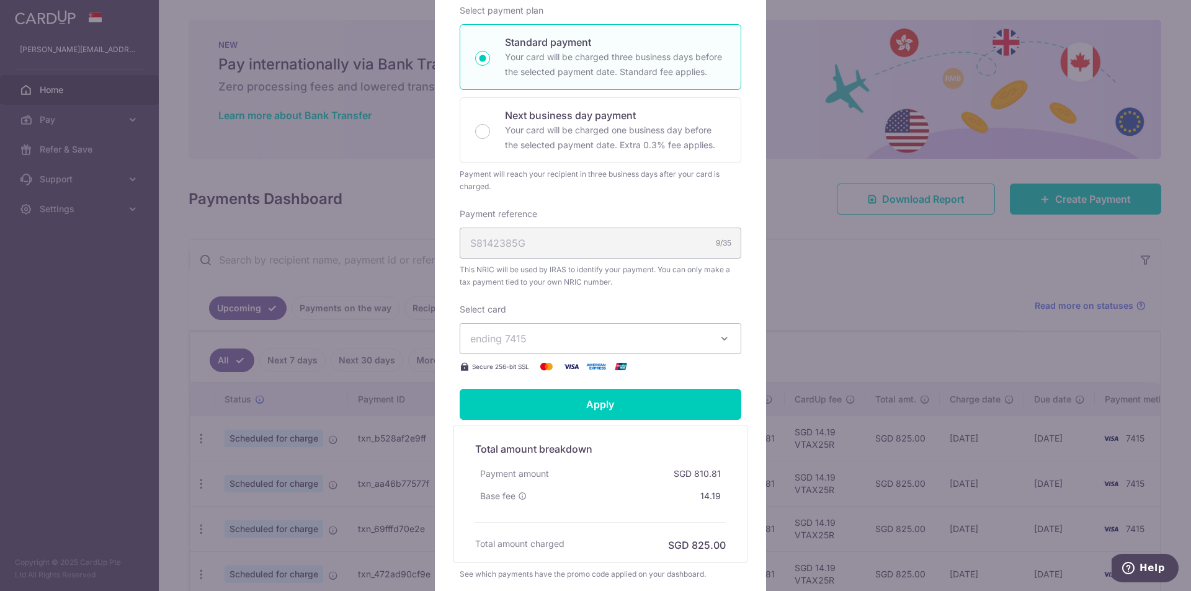
click at [633, 342] on span "ending 7415" at bounding box center [589, 338] width 238 height 15
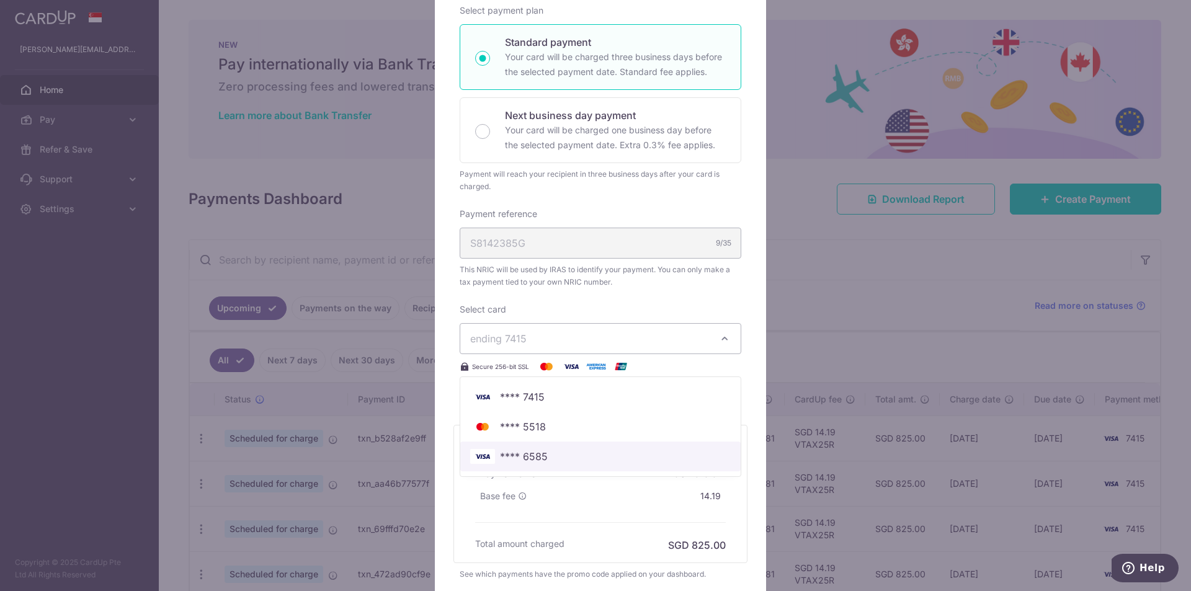
click at [618, 463] on span "**** 6585" at bounding box center [600, 456] width 261 height 15
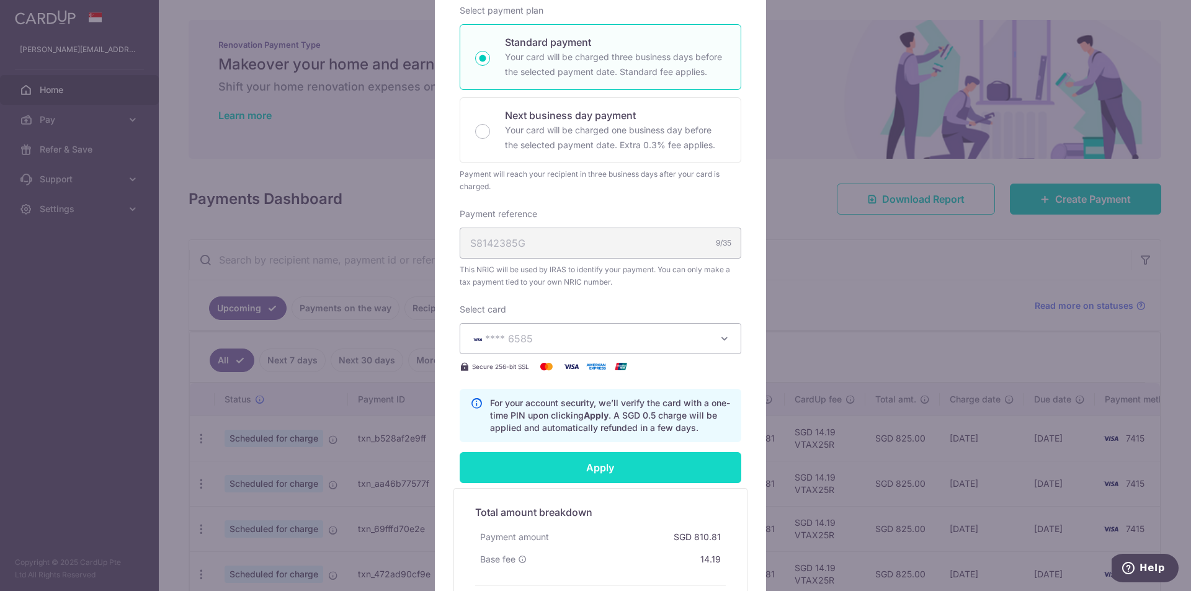
click at [607, 469] on input "Apply" at bounding box center [601, 467] width 282 height 31
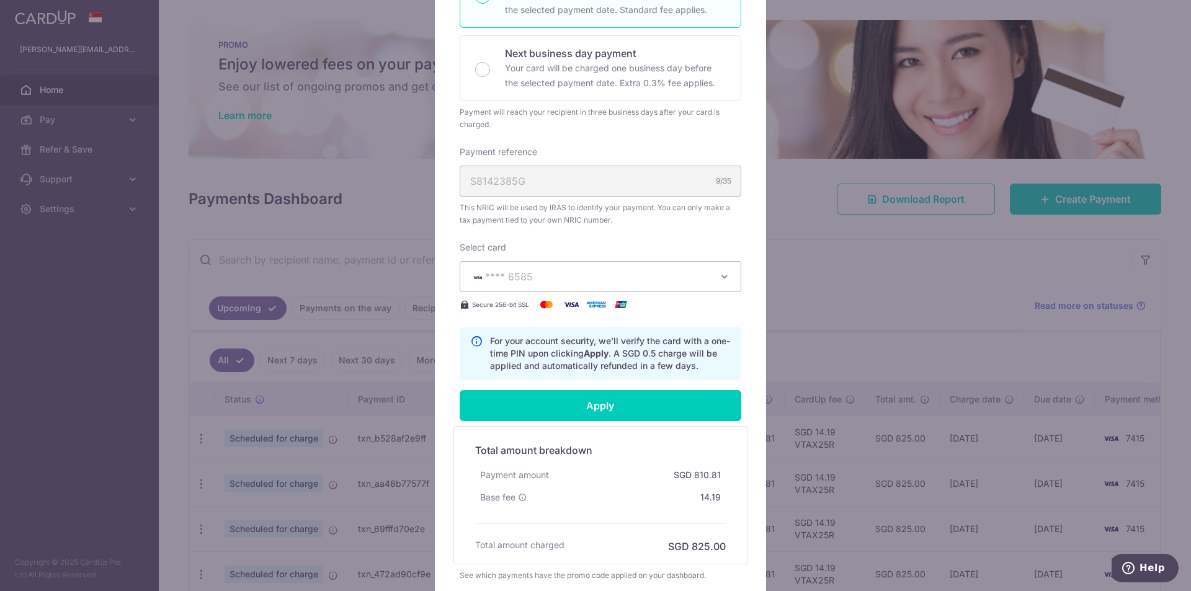
type input "Successfully Applied"
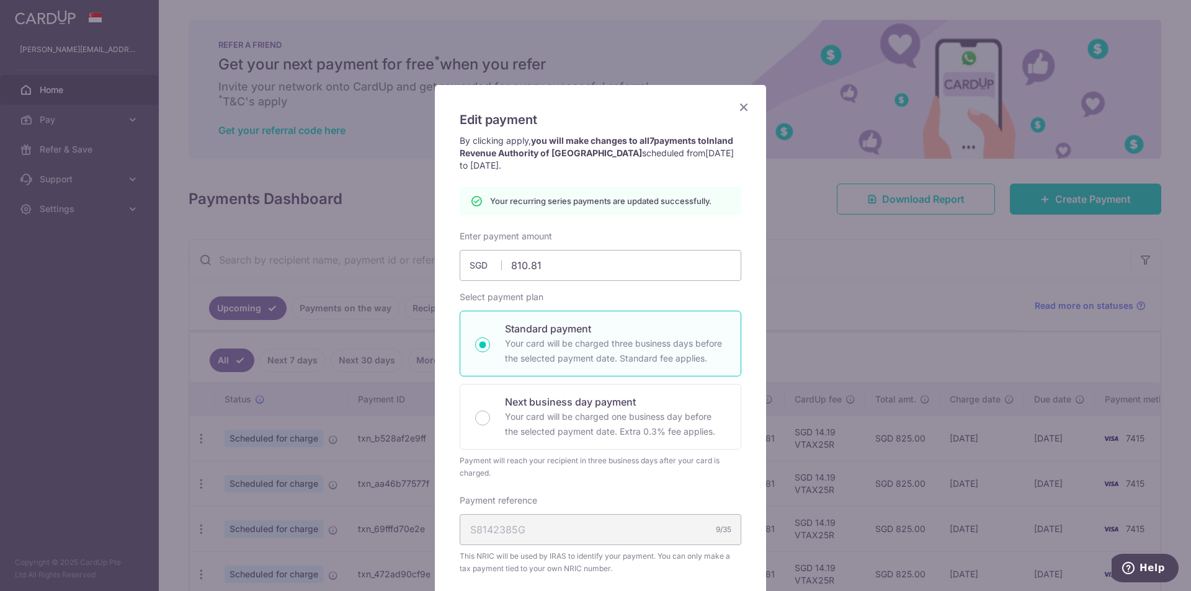
scroll to position [0, 0]
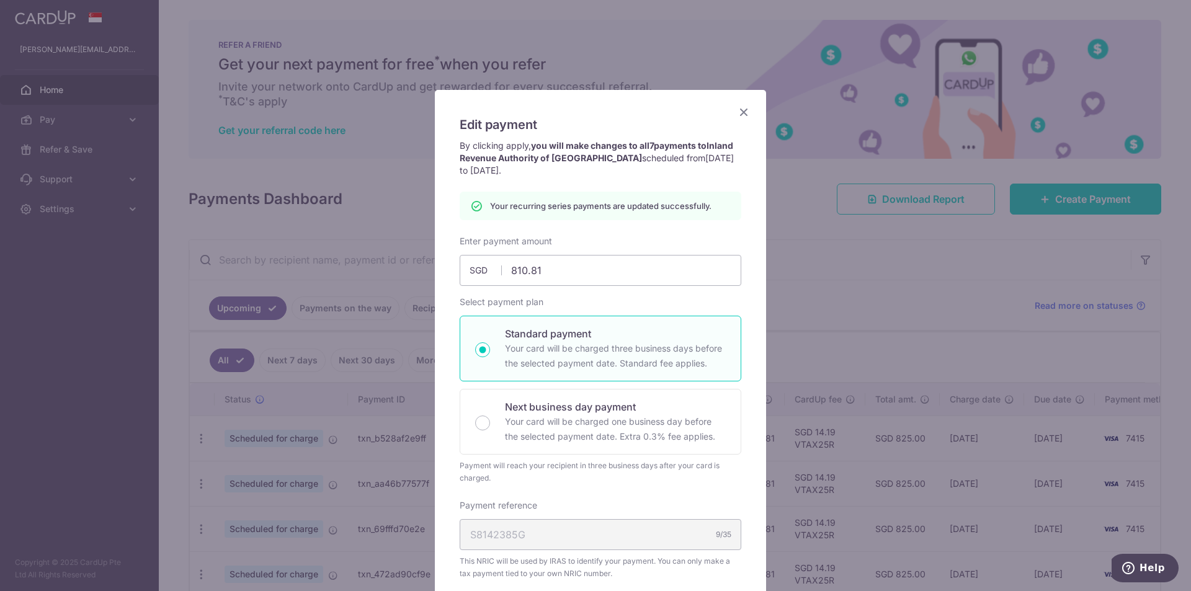
click at [737, 114] on icon "Close" at bounding box center [743, 112] width 15 height 16
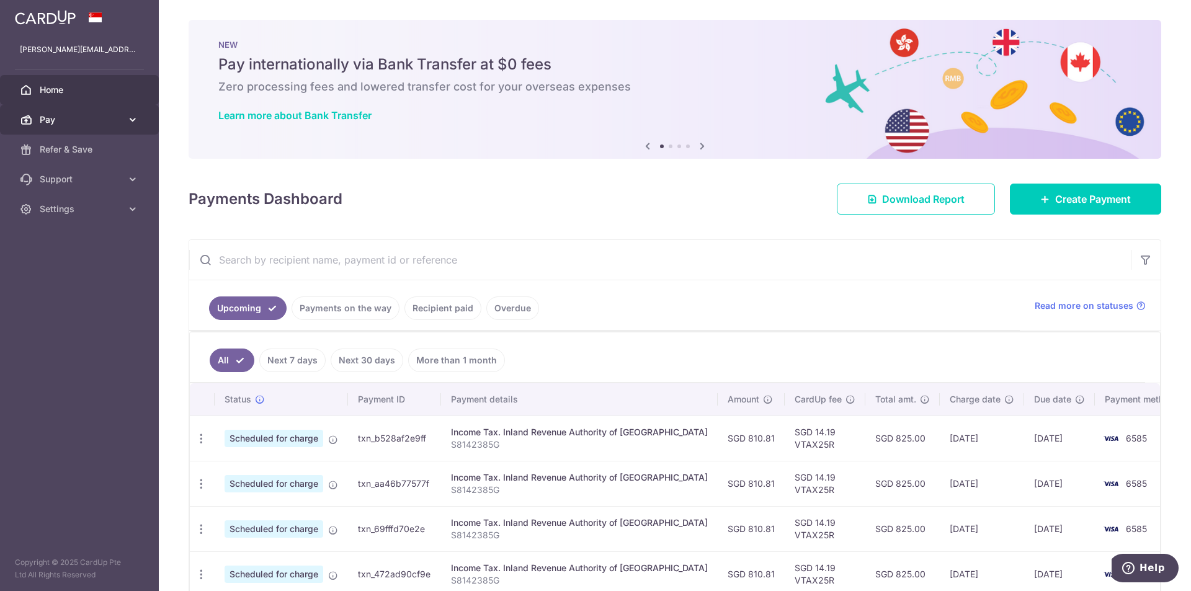
click at [95, 125] on span "Pay" at bounding box center [81, 120] width 82 height 12
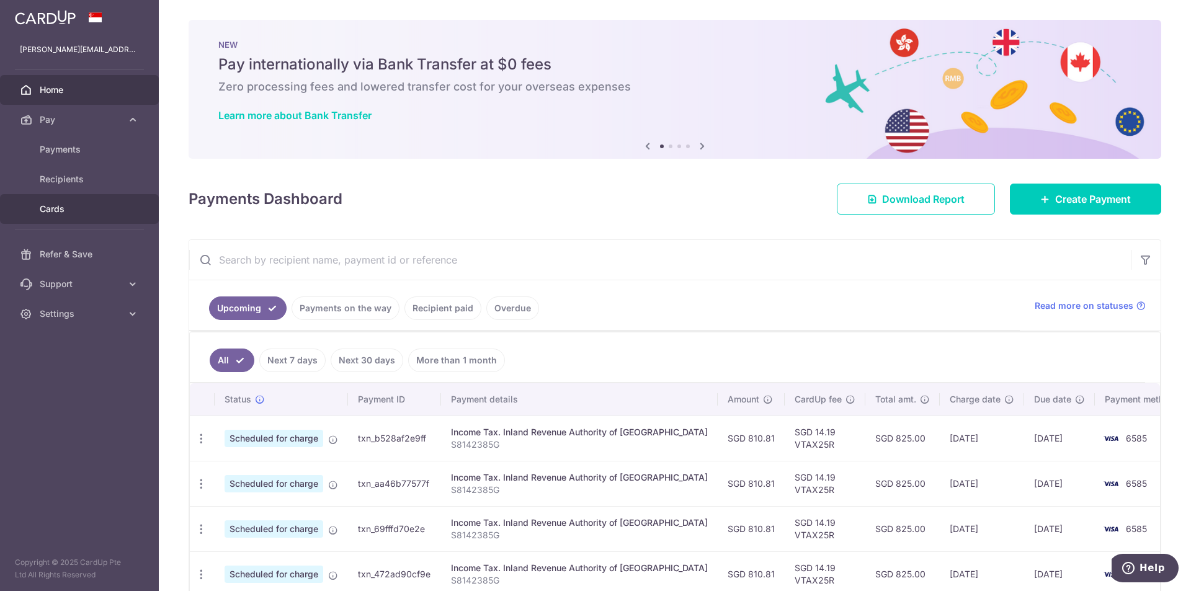
click at [107, 215] on span "Cards" at bounding box center [81, 209] width 82 height 12
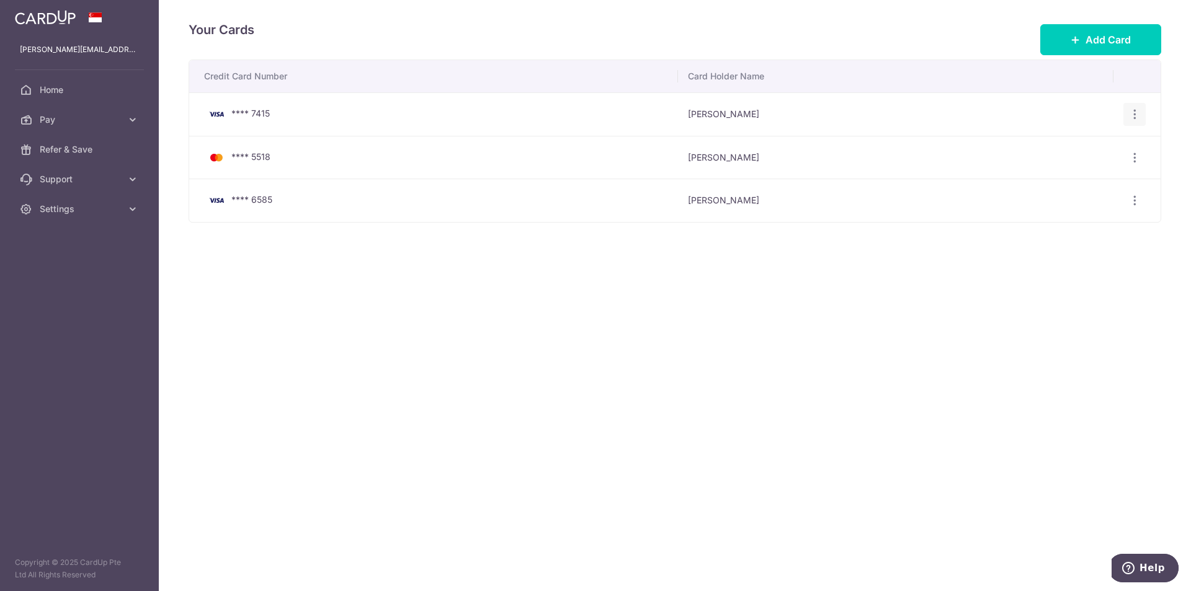
click at [1133, 113] on icon "button" at bounding box center [1134, 114] width 13 height 13
click at [1093, 174] on span "Delete" at bounding box center [1093, 178] width 84 height 15
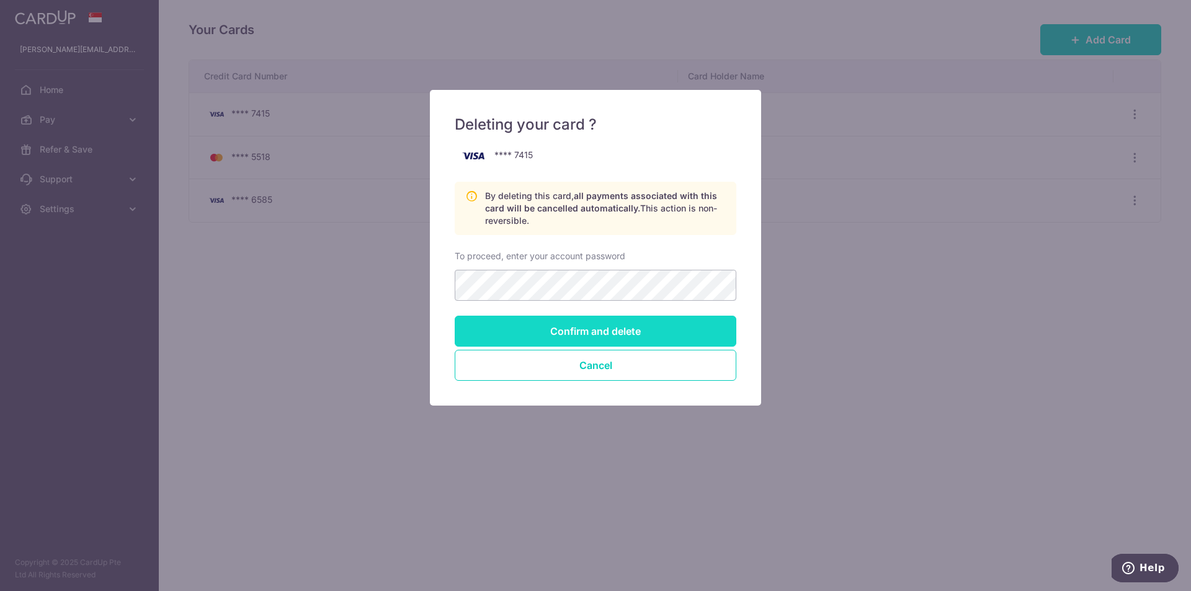
click at [633, 329] on input "Confirm and delete" at bounding box center [596, 331] width 282 height 31
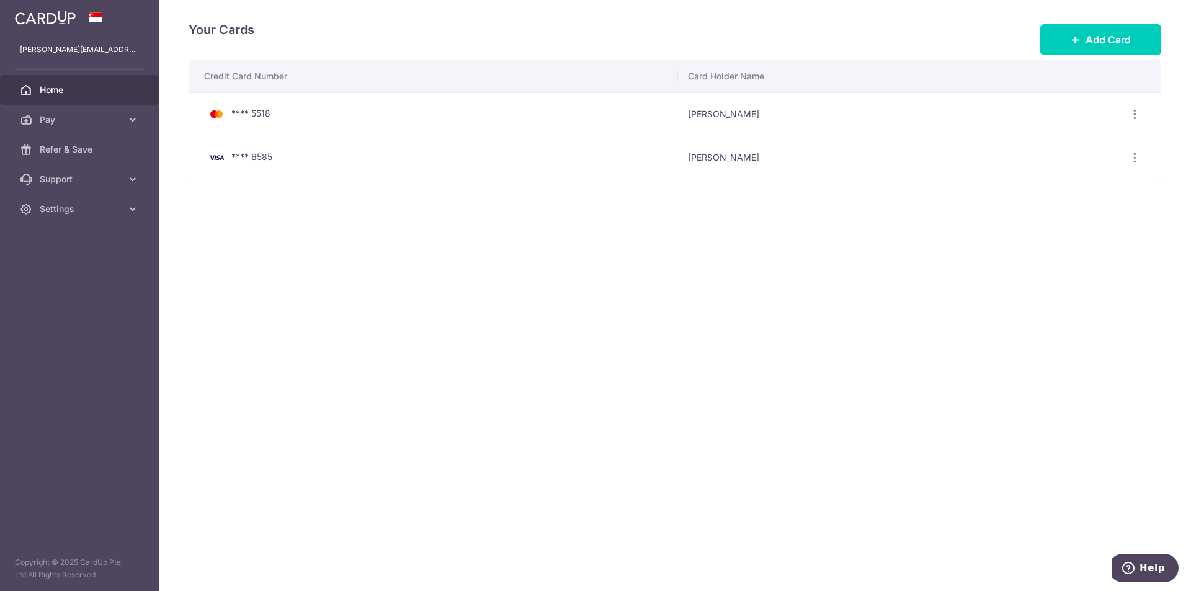
click at [48, 97] on link "Home" at bounding box center [79, 90] width 159 height 30
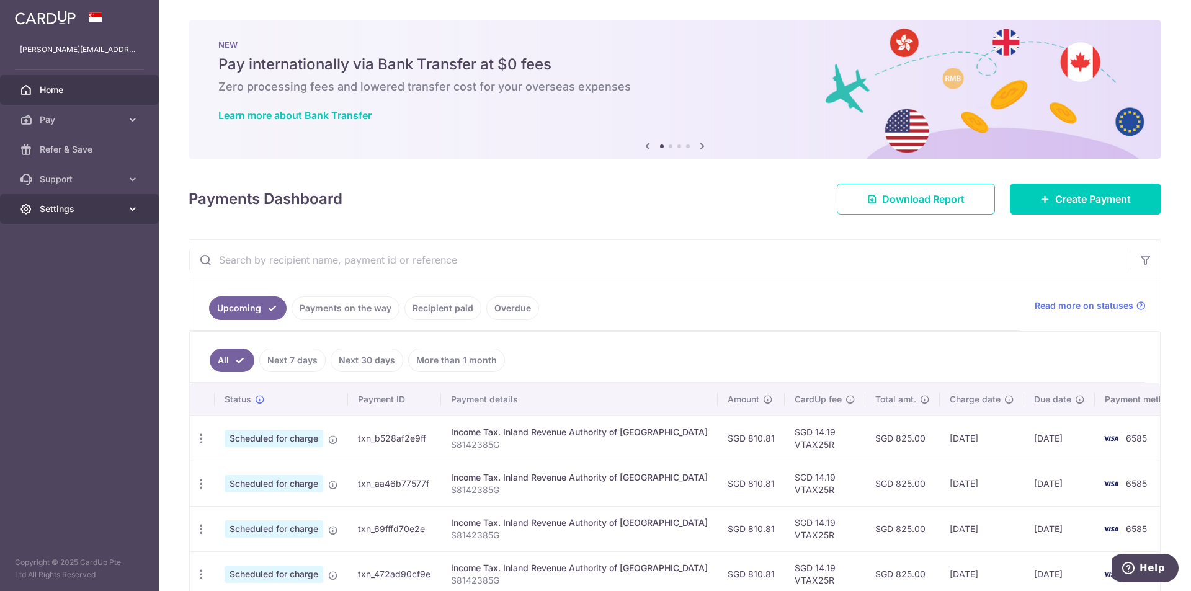
click at [99, 208] on span "Settings" at bounding box center [81, 209] width 82 height 12
click at [103, 266] on span "Logout" at bounding box center [81, 268] width 82 height 12
